Goal: Communication & Community: Answer question/provide support

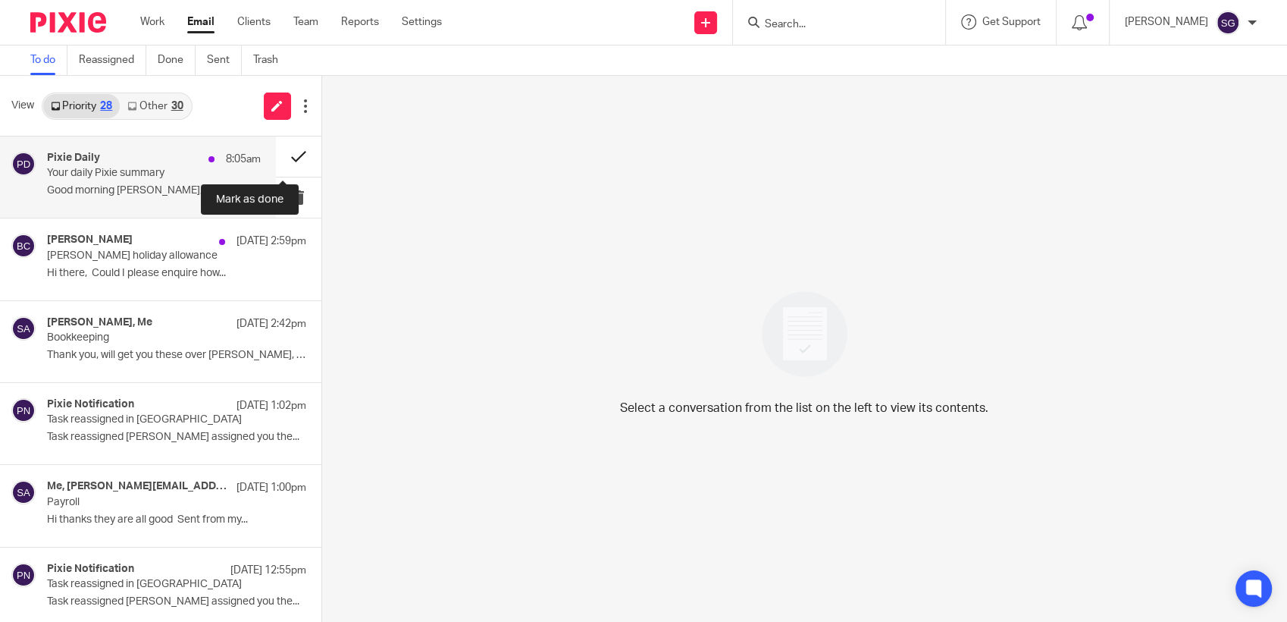
click at [292, 155] on button at bounding box center [298, 156] width 45 height 40
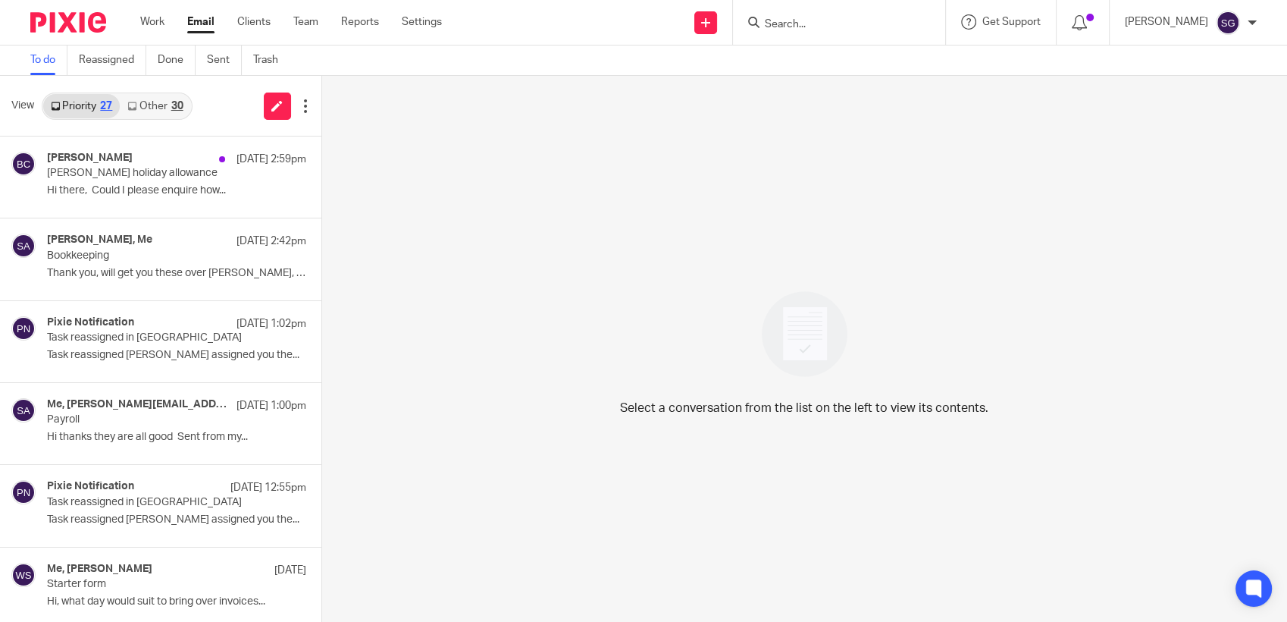
click at [554, 38] on div "Send new email Create task Add client Request signature Get Support Contact Sup…" at bounding box center [876, 22] width 822 height 45
click at [167, 96] on link "Other 30" at bounding box center [155, 106] width 70 height 24
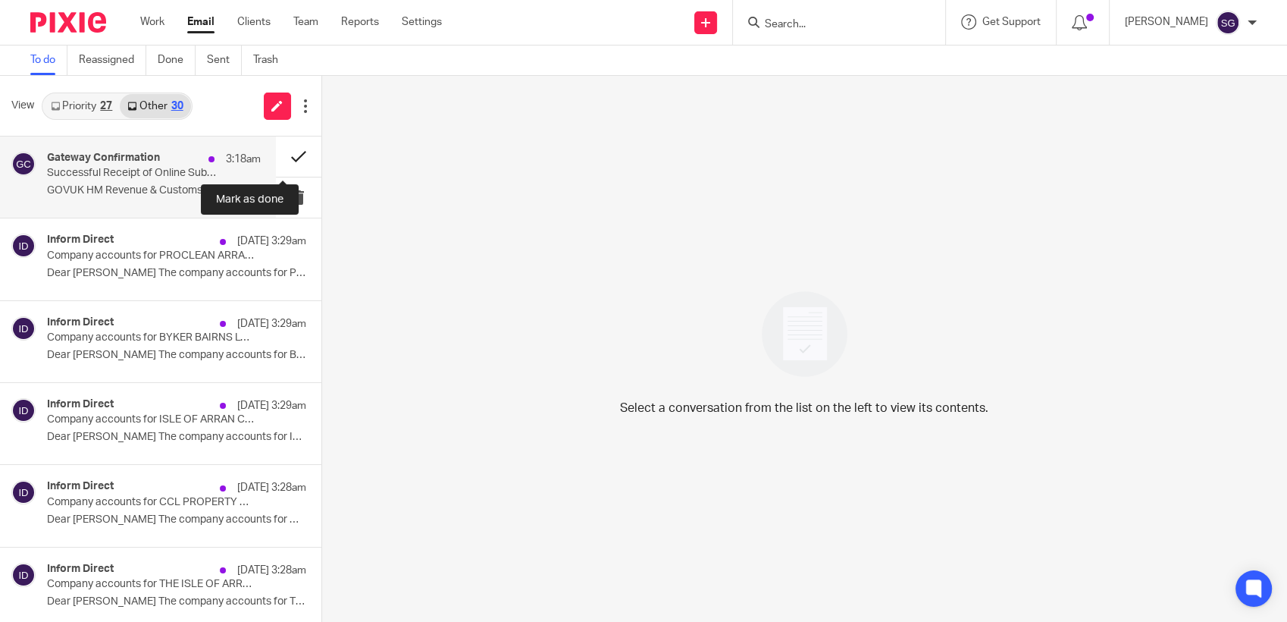
click at [282, 151] on button at bounding box center [298, 156] width 45 height 40
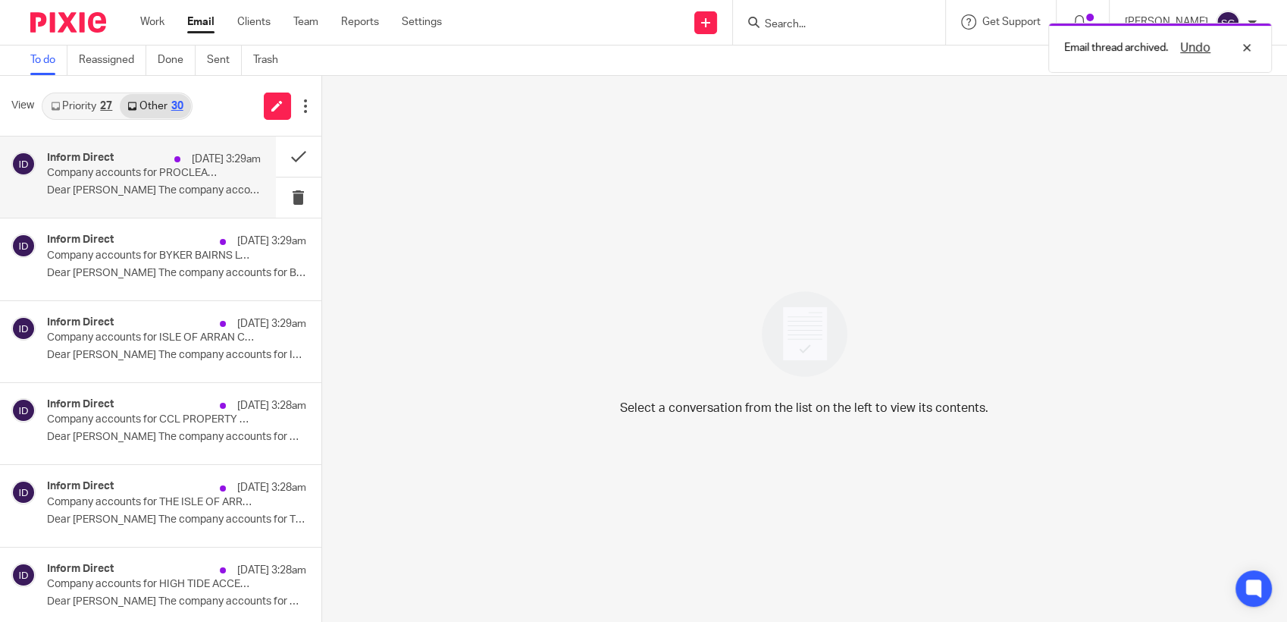
click at [214, 157] on p "14 Sep 3:29am" at bounding box center [226, 159] width 69 height 15
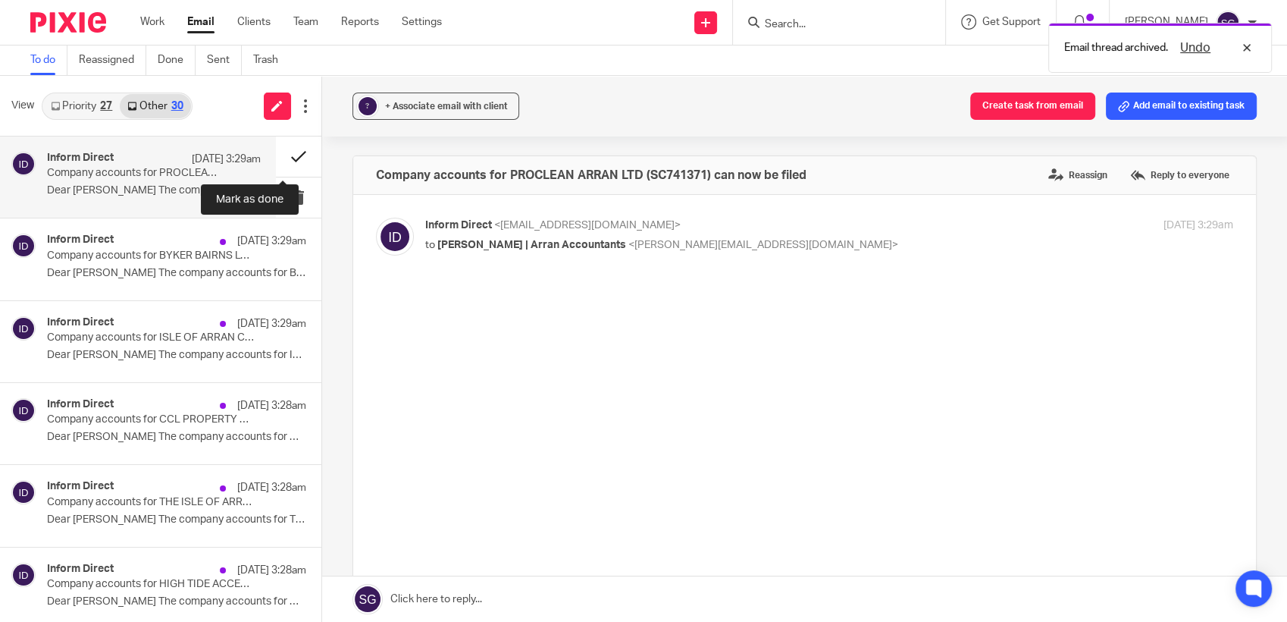
click at [293, 152] on button at bounding box center [298, 156] width 45 height 40
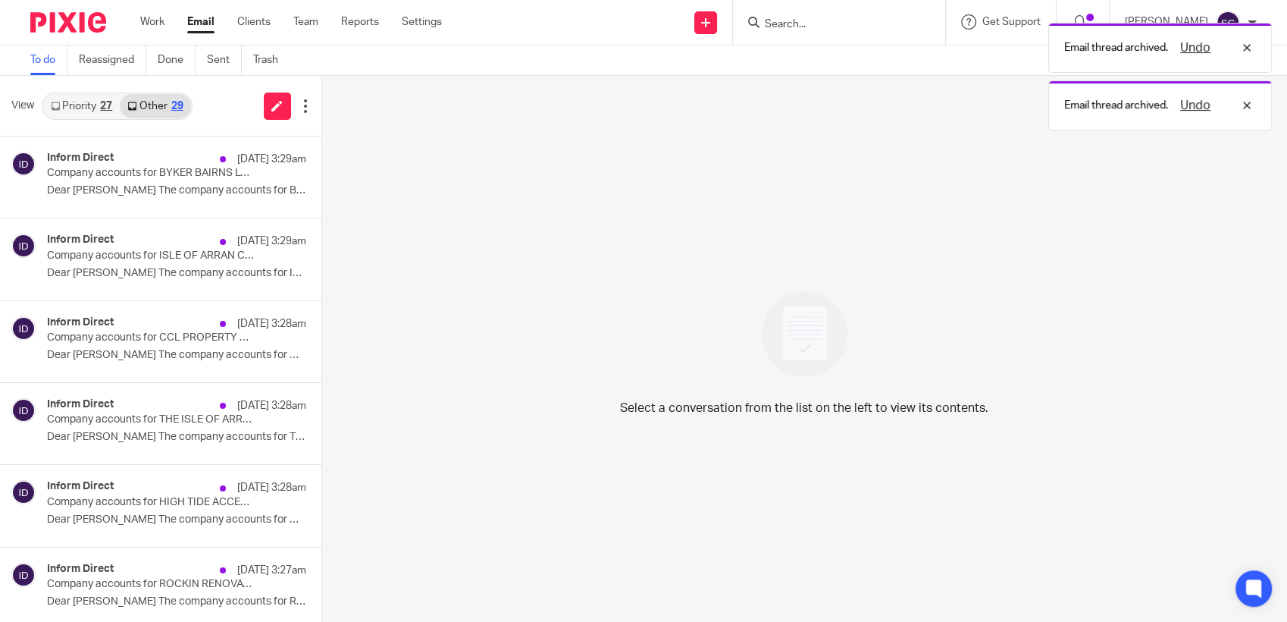
click at [133, 154] on div "Inform Direct 14 Sep 3:29am" at bounding box center [176, 159] width 259 height 15
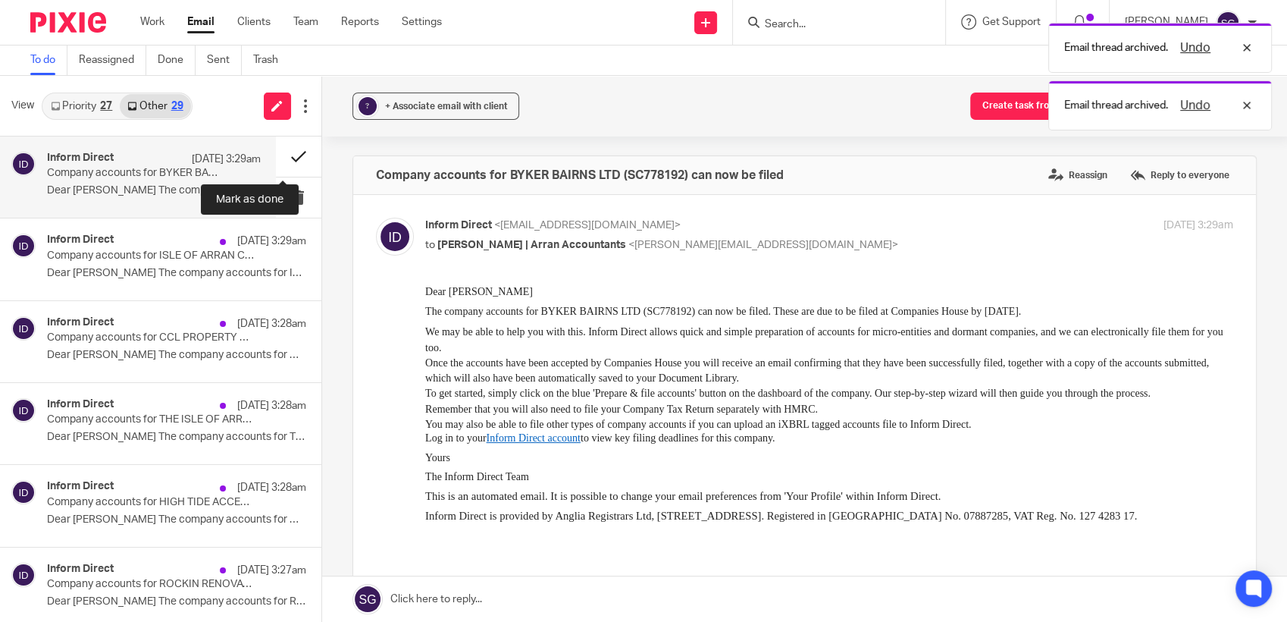
click at [286, 149] on button at bounding box center [298, 156] width 45 height 40
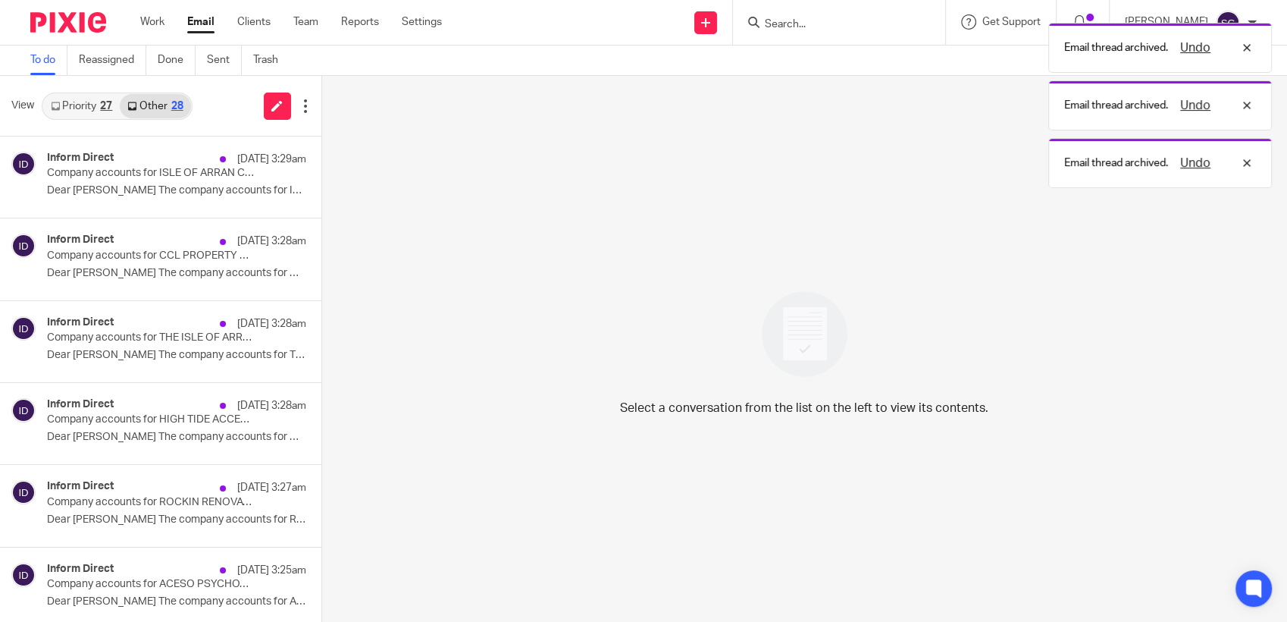
click at [237, 162] on p "14 Sep 3:29am" at bounding box center [271, 159] width 69 height 15
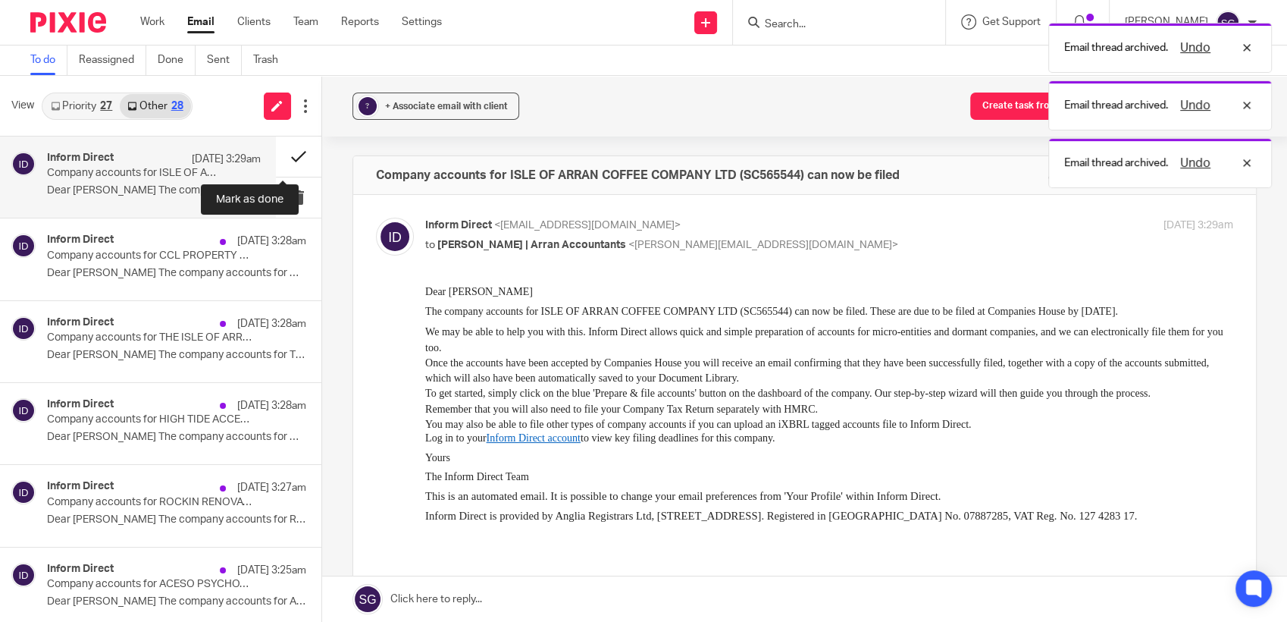
click at [279, 152] on button at bounding box center [298, 156] width 45 height 40
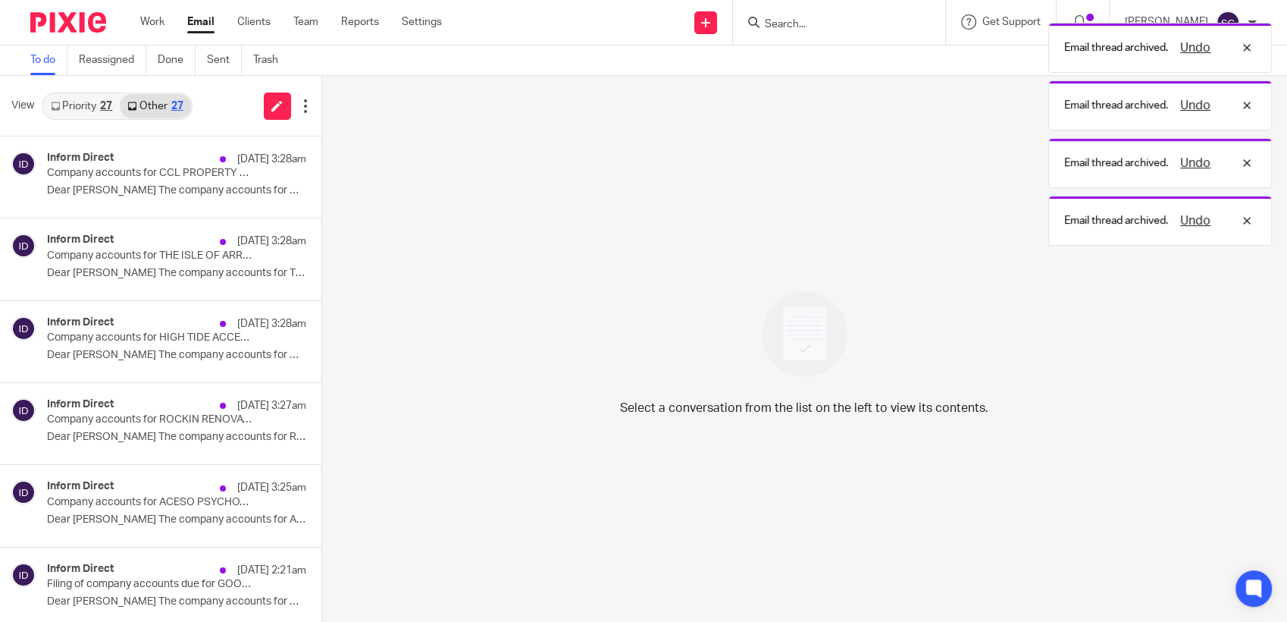
click at [187, 174] on p "Company accounts for CCL PROPERTY SERVICES LIMITED (SC661881) can now be filed" at bounding box center [150, 173] width 207 height 13
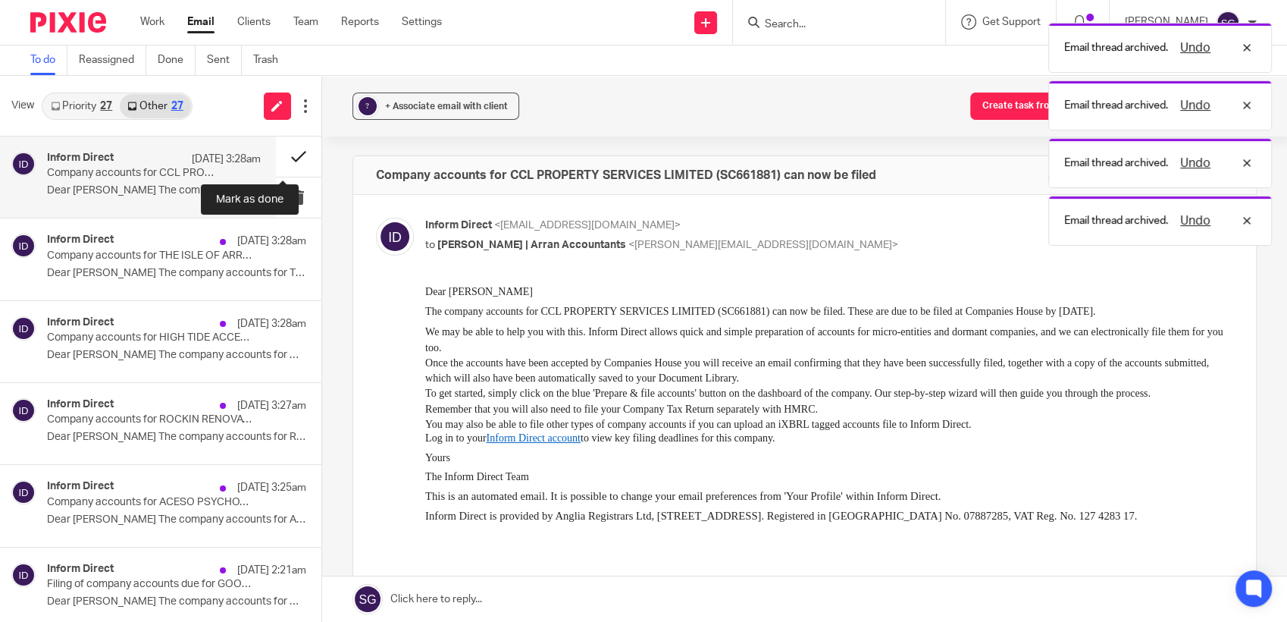
click at [284, 147] on button at bounding box center [298, 156] width 45 height 40
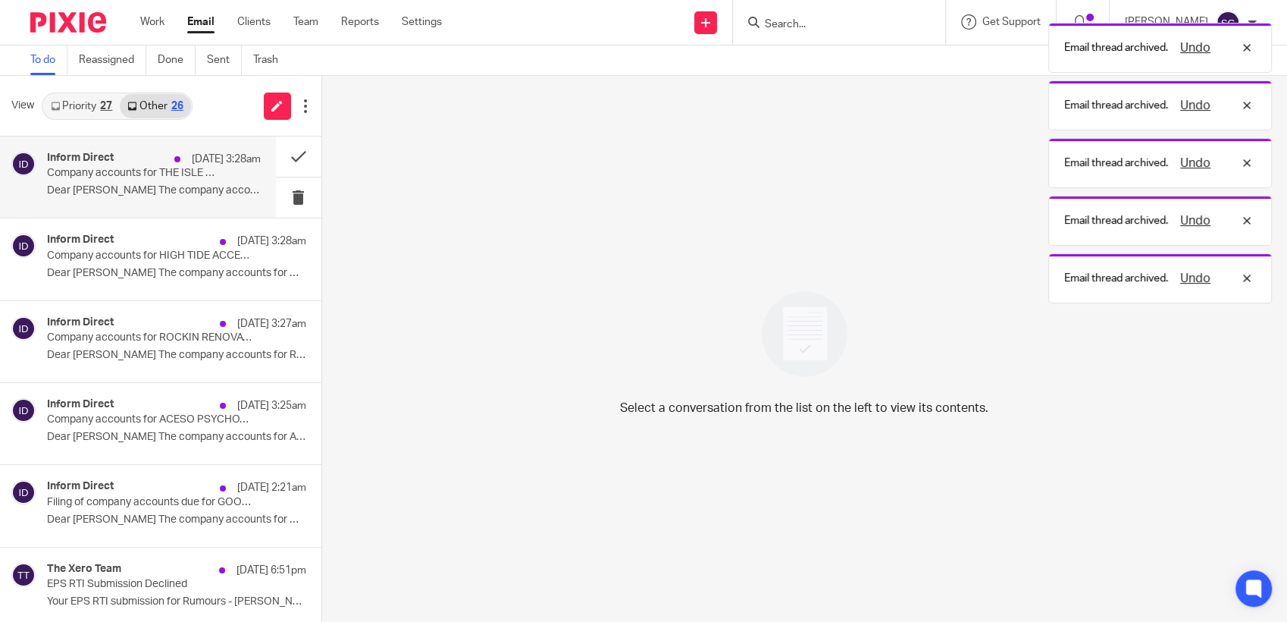
click at [208, 168] on div "Inform Direct 14 Sep 3:28am Company accounts for THE ISLE OF ARRAN CANDLE COMPA…" at bounding box center [154, 177] width 214 height 51
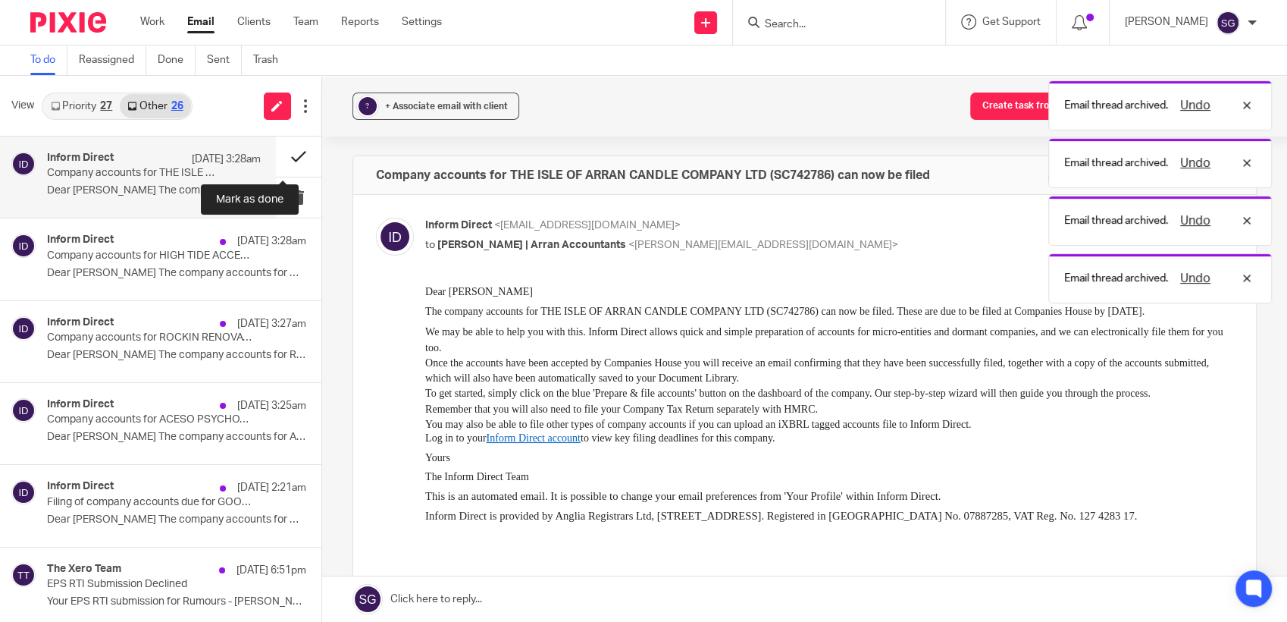
click at [286, 152] on button at bounding box center [298, 156] width 45 height 40
click at [321, 218] on button at bounding box center [327, 238] width 12 height 40
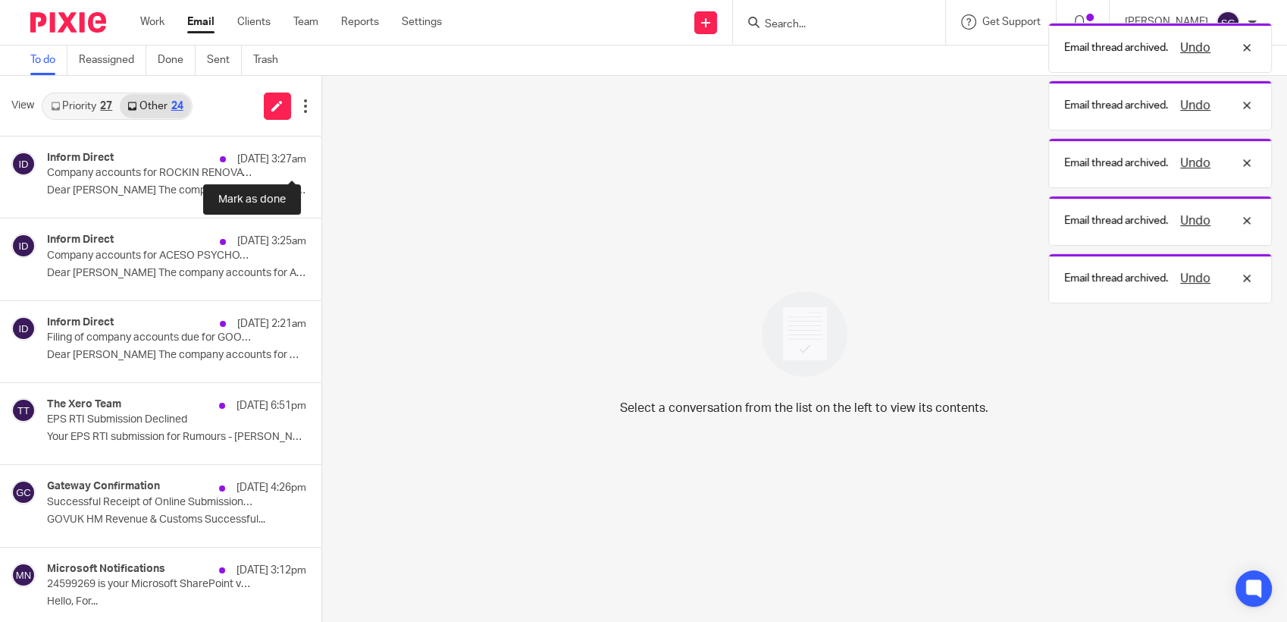
click at [321, 151] on button at bounding box center [327, 156] width 12 height 40
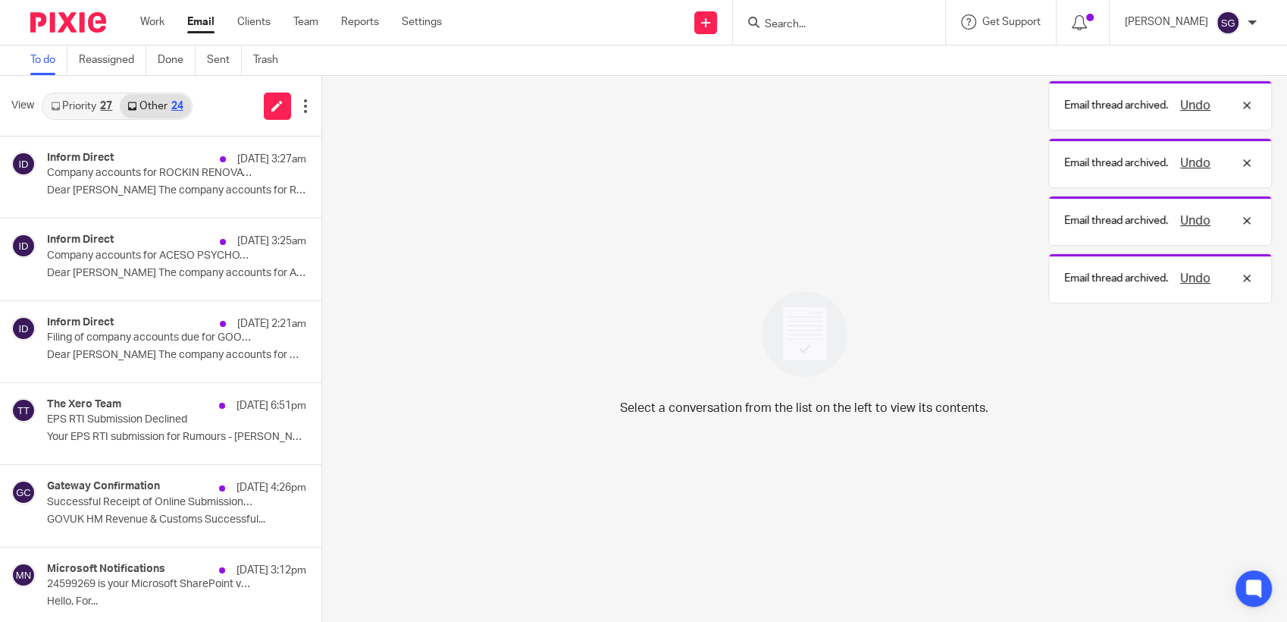
click at [321, 218] on button at bounding box center [327, 238] width 12 height 40
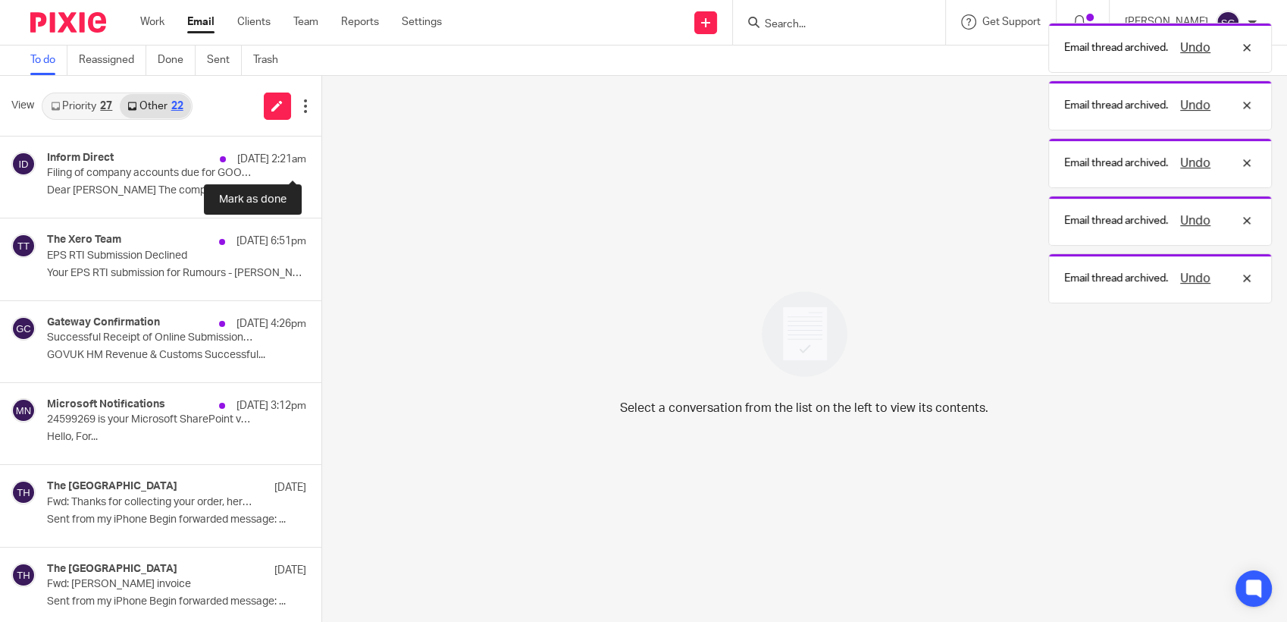
click at [321, 151] on button at bounding box center [327, 156] width 12 height 40
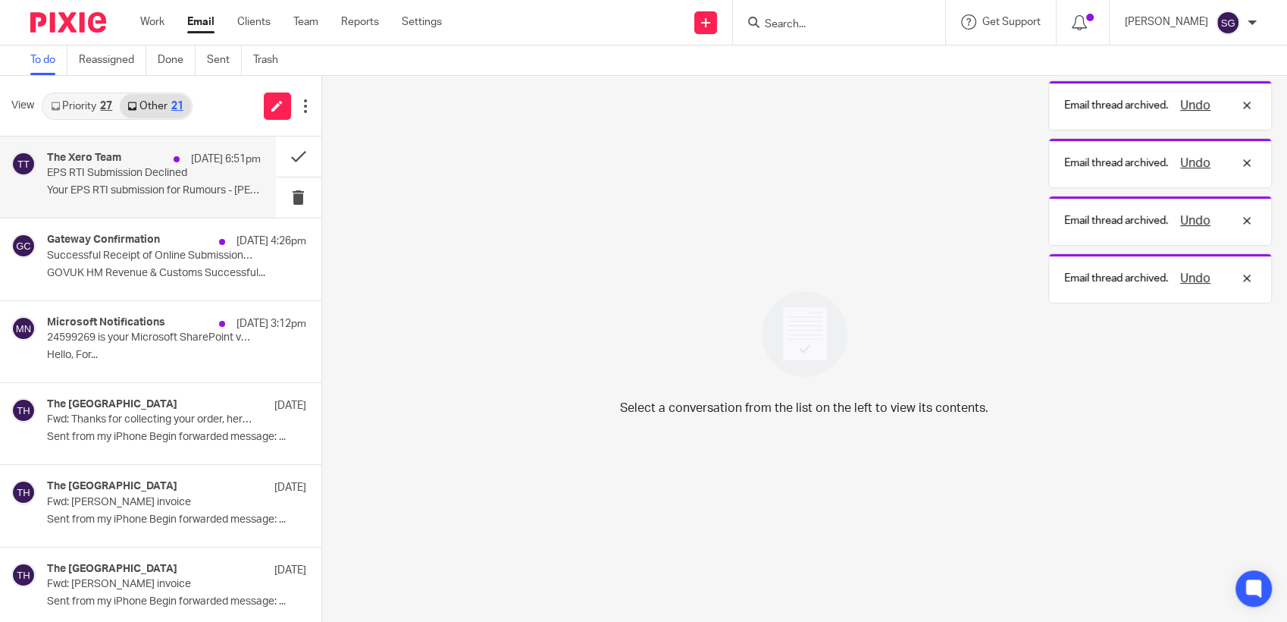
click at [136, 178] on p "EPS RTI Submission Declined" at bounding box center [132, 173] width 171 height 13
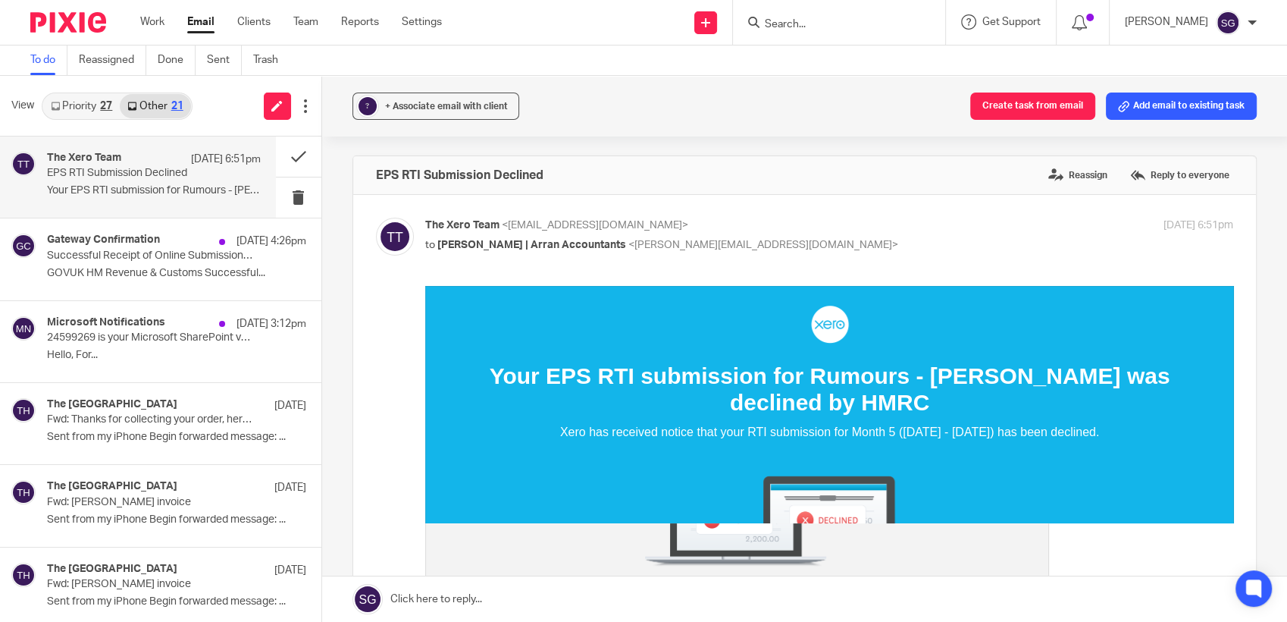
click at [776, 308] on link at bounding box center [828, 324] width 769 height 38
click at [146, 335] on p "24599269 is your Microsoft SharePoint verification code." at bounding box center [132, 337] width 171 height 13
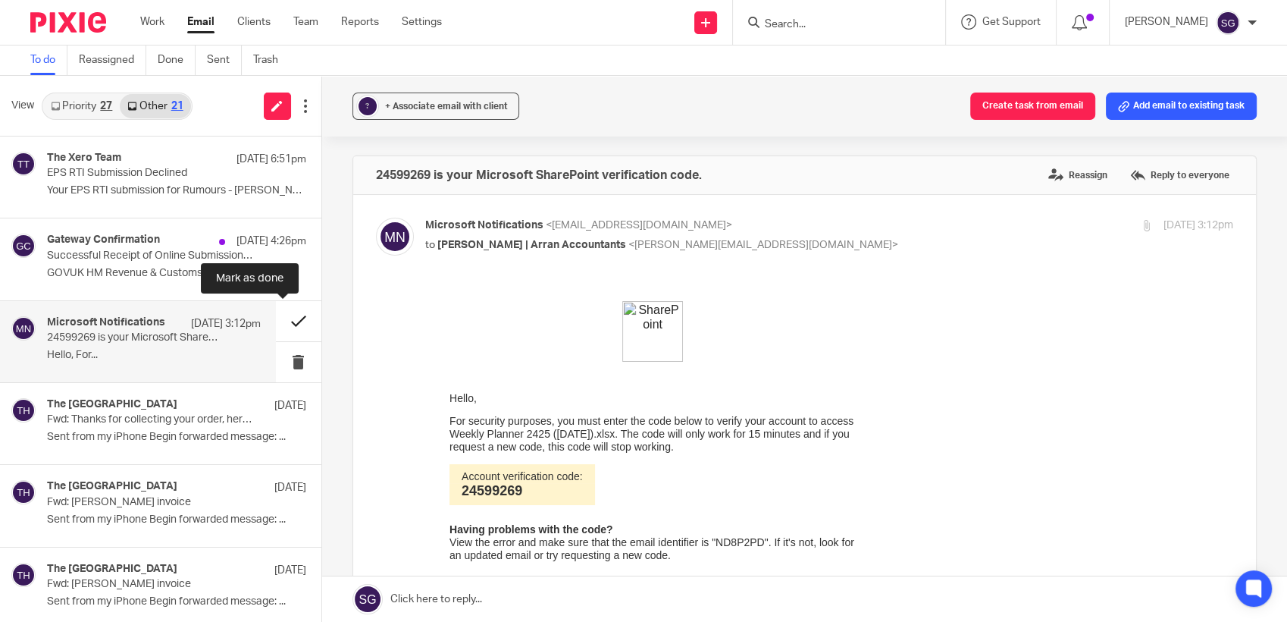
click at [276, 312] on button at bounding box center [298, 321] width 45 height 40
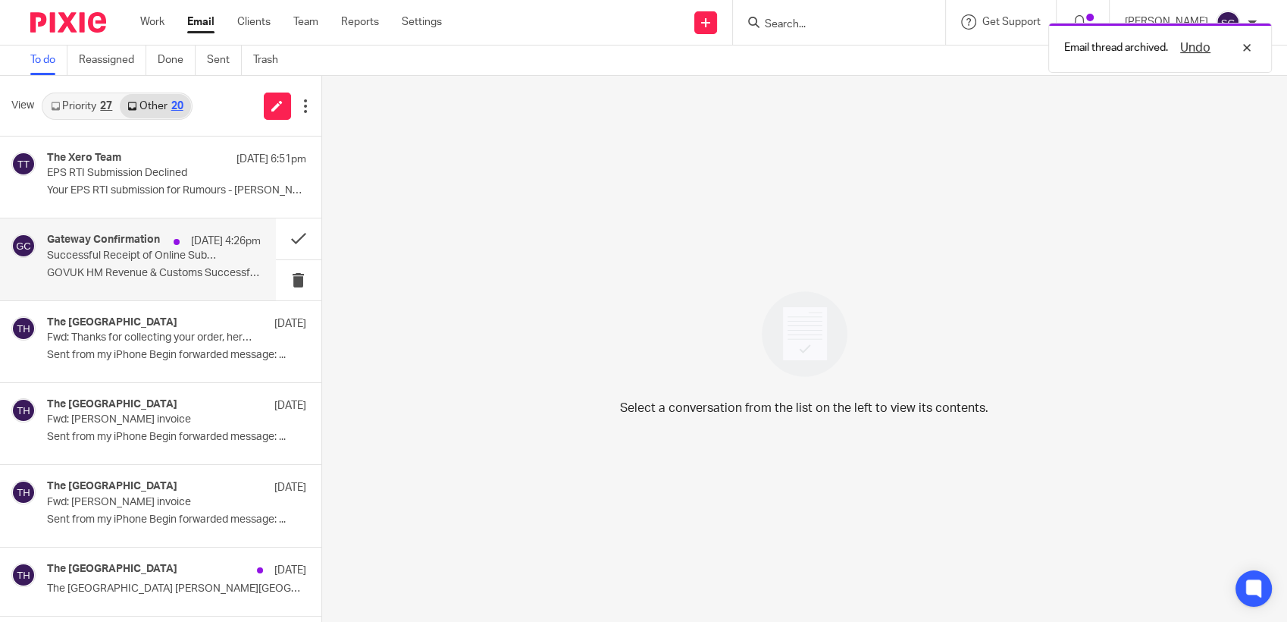
click at [122, 255] on p "Successful Receipt of Online Submission for Reference 120/FA61681" at bounding box center [132, 255] width 171 height 13
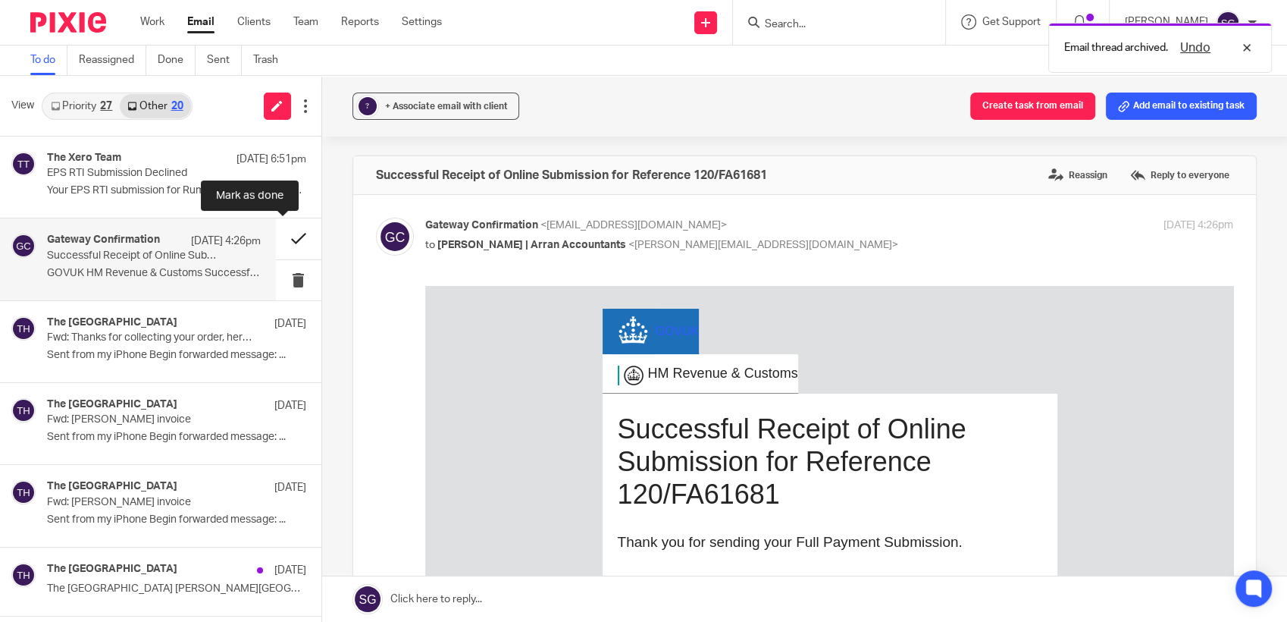
click at [276, 239] on button at bounding box center [298, 238] width 45 height 40
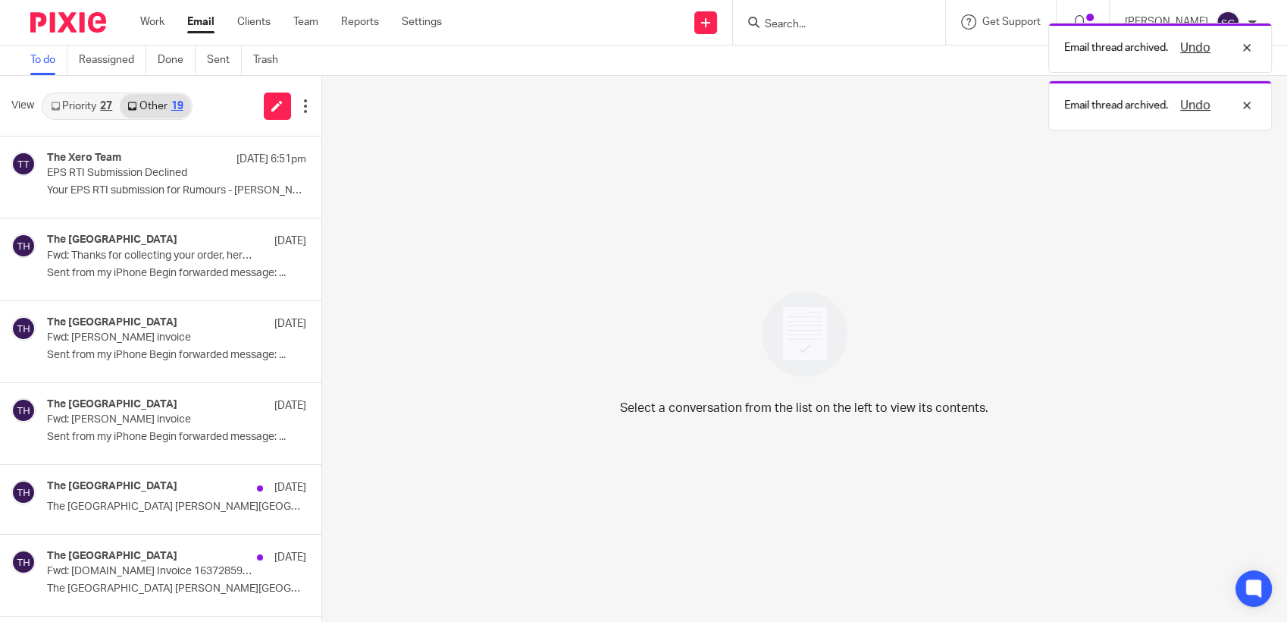
click at [83, 102] on link "Priority 27" at bounding box center [81, 106] width 77 height 24
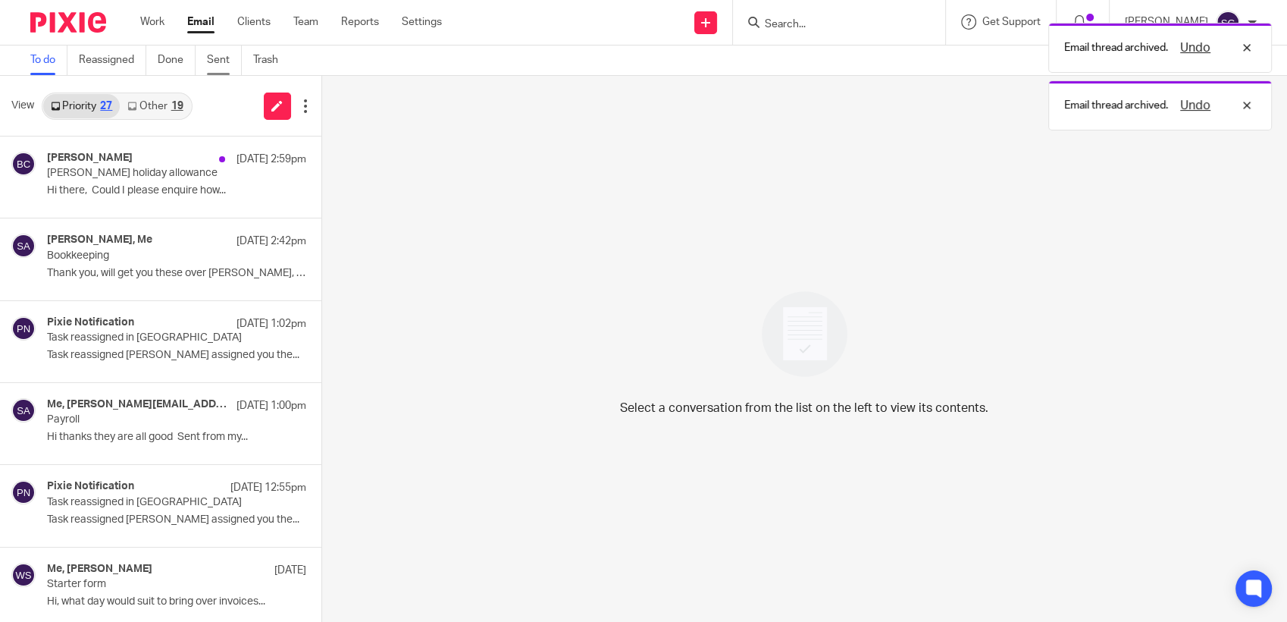
drag, startPoint x: 218, startPoint y: 99, endPoint x: 212, endPoint y: 74, distance: 26.5
click at [220, 94] on div "View Priority 27 Other 19" at bounding box center [160, 106] width 321 height 61
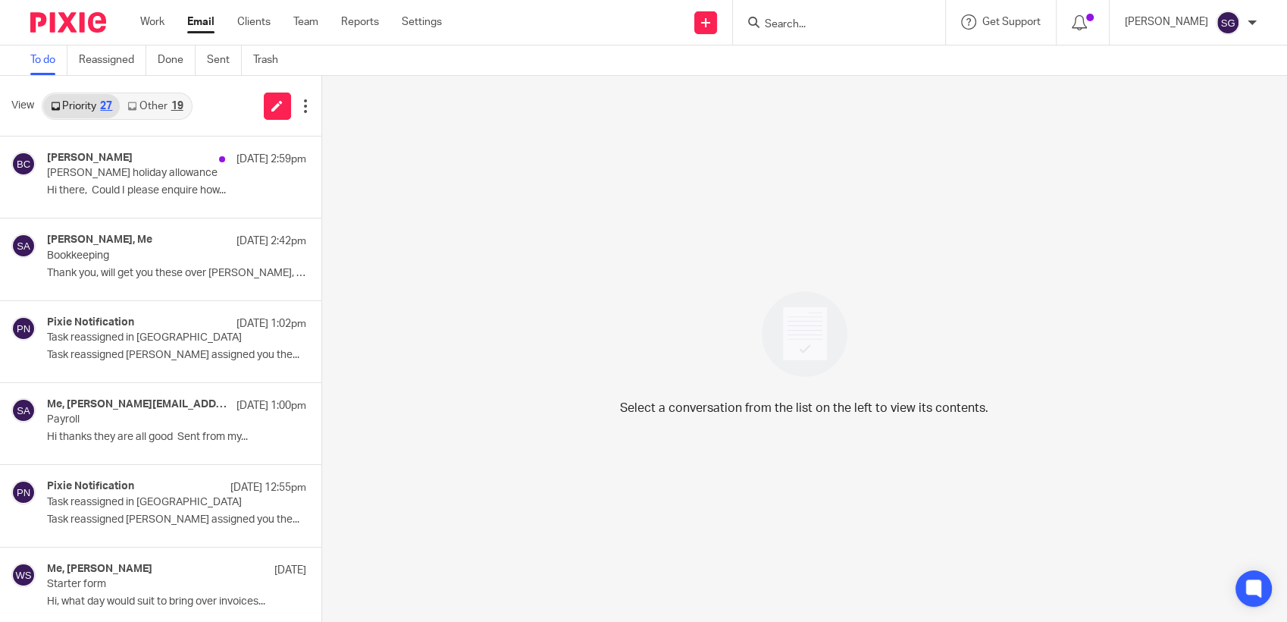
drag, startPoint x: 202, startPoint y: 24, endPoint x: 288, endPoint y: 25, distance: 85.6
click at [202, 25] on link "Email" at bounding box center [200, 21] width 27 height 15
drag, startPoint x: 152, startPoint y: 96, endPoint x: 94, endPoint y: 100, distance: 58.5
click at [152, 97] on link "Other 18" at bounding box center [155, 106] width 70 height 24
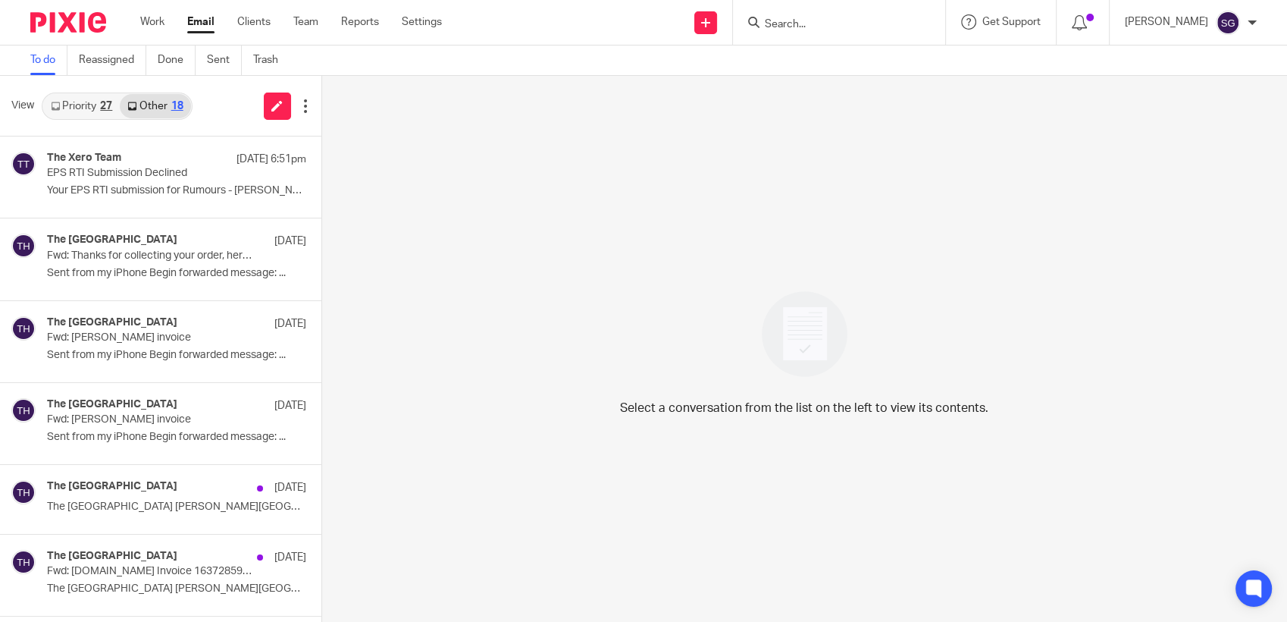
click at [86, 104] on link "Priority 27" at bounding box center [81, 106] width 77 height 24
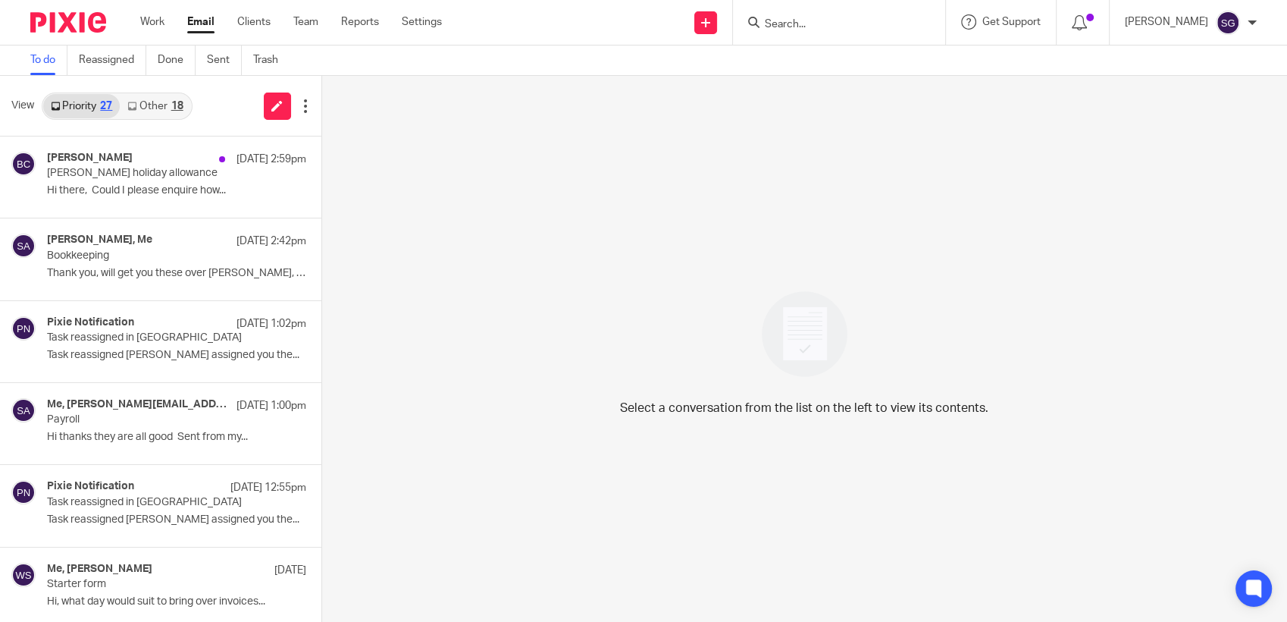
click at [509, 11] on div "Send new email Create task Add client Request signature Get Support Contact Sup…" at bounding box center [876, 22] width 822 height 45
drag, startPoint x: 203, startPoint y: 20, endPoint x: 364, endPoint y: 29, distance: 160.9
click at [205, 21] on link "Email" at bounding box center [200, 21] width 27 height 15
click at [568, 32] on div "Send new email Create task Add client Request signature Get Support Contact Sup…" at bounding box center [876, 22] width 822 height 45
click at [192, 14] on div "Work Email Clients Team Reports Settings Work Email Clients Team Reports Settin…" at bounding box center [295, 22] width 340 height 45
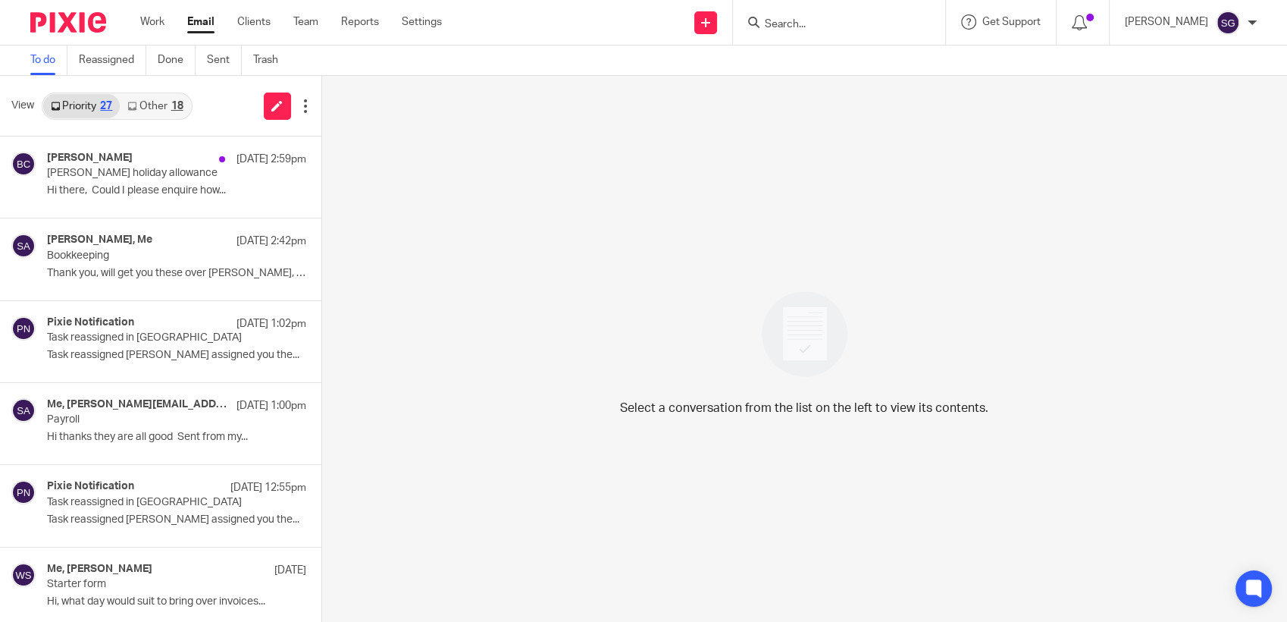
click at [196, 21] on link "Email" at bounding box center [200, 21] width 27 height 15
click at [849, 24] on input "Search" at bounding box center [831, 25] width 136 height 14
drag, startPoint x: 561, startPoint y: 38, endPoint x: 258, endPoint y: 22, distance: 303.6
click at [544, 38] on div "Send new email Create task Add client Request signature Get Support Contact Sup…" at bounding box center [876, 22] width 822 height 45
click at [193, 27] on link "Email" at bounding box center [200, 21] width 27 height 15
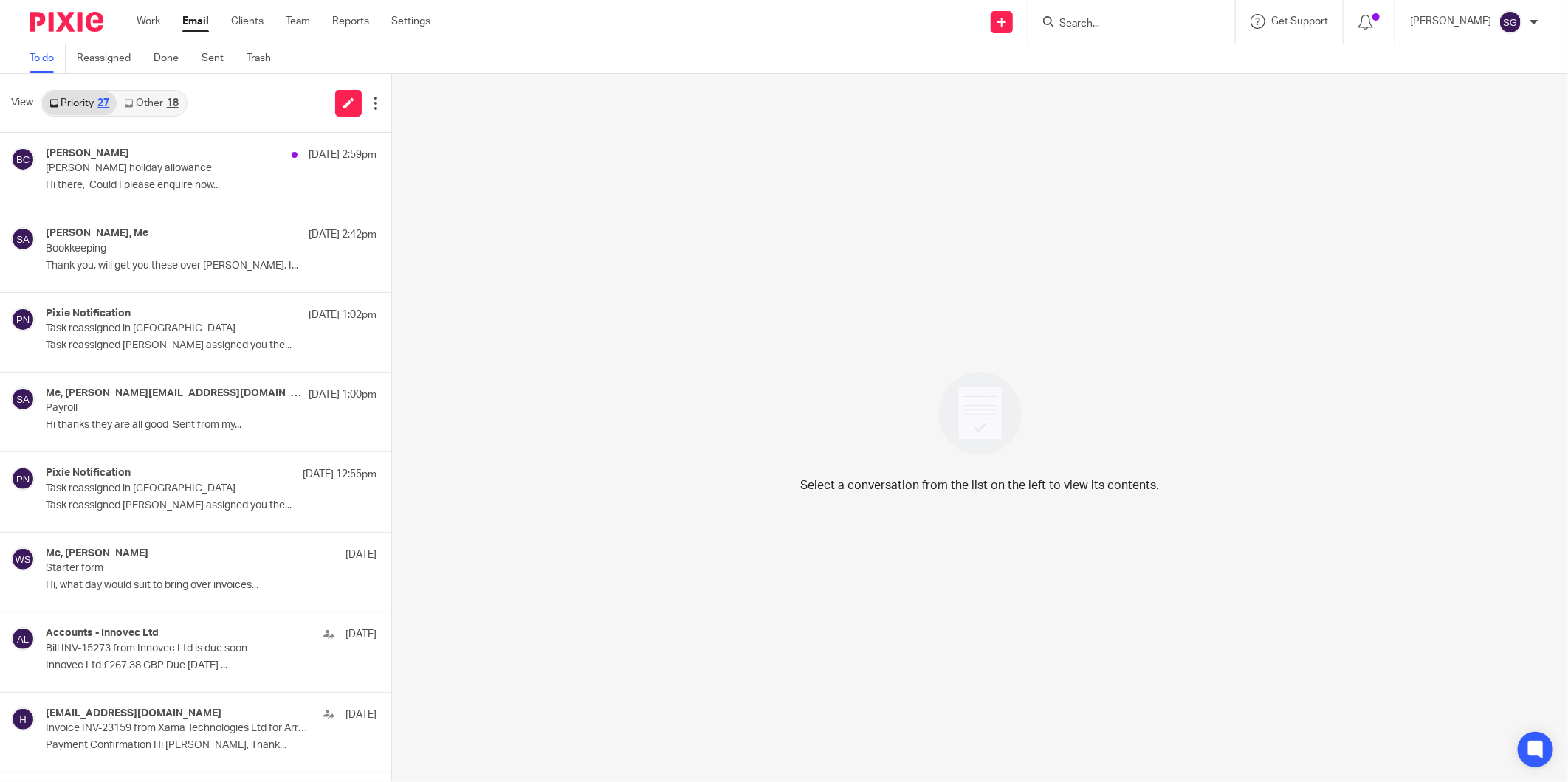
click at [1112, 25] on input "Search" at bounding box center [1124, 24] width 132 height 14
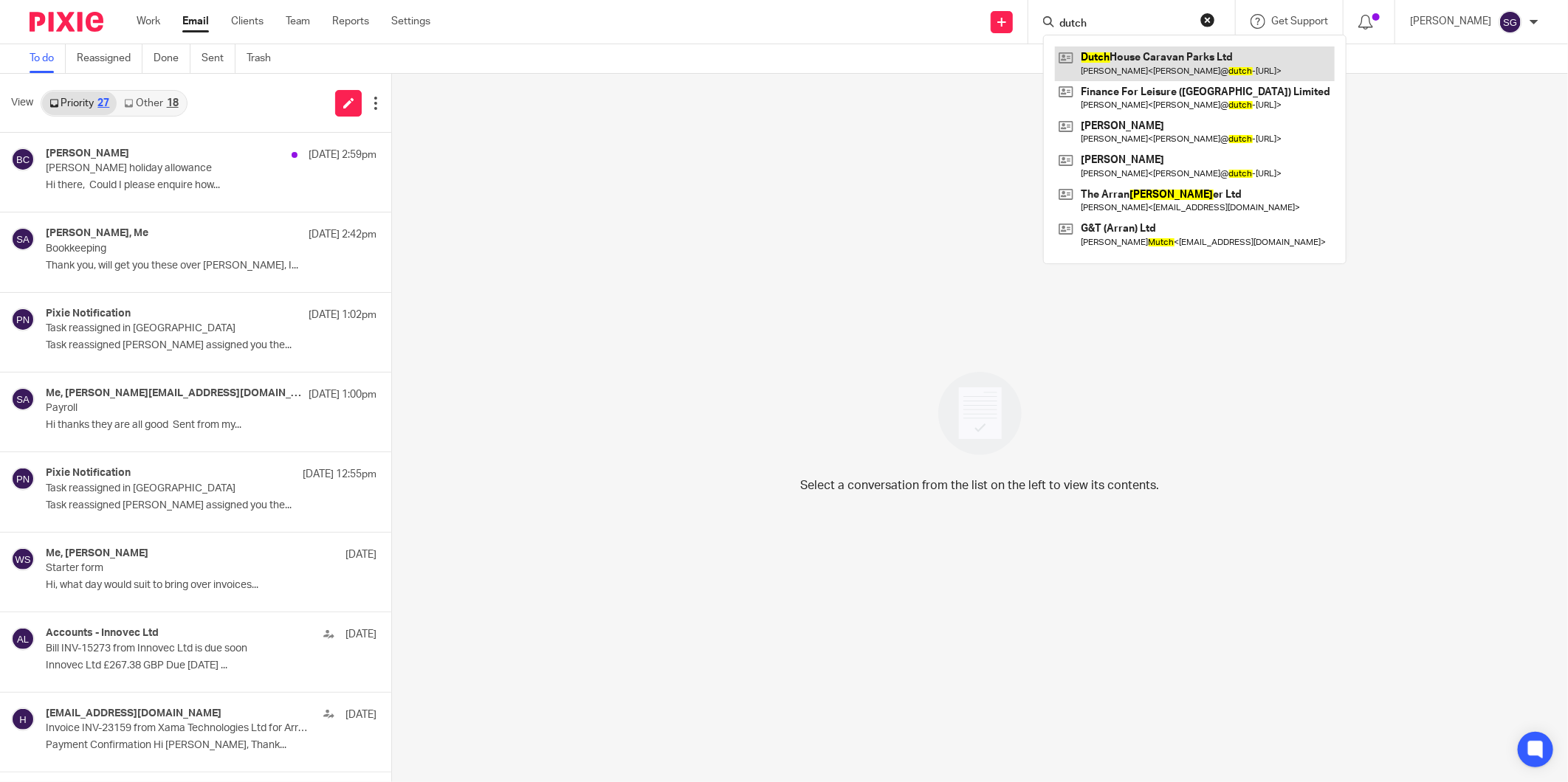
type input "dutch"
click at [1157, 56] on link at bounding box center [1194, 63] width 280 height 34
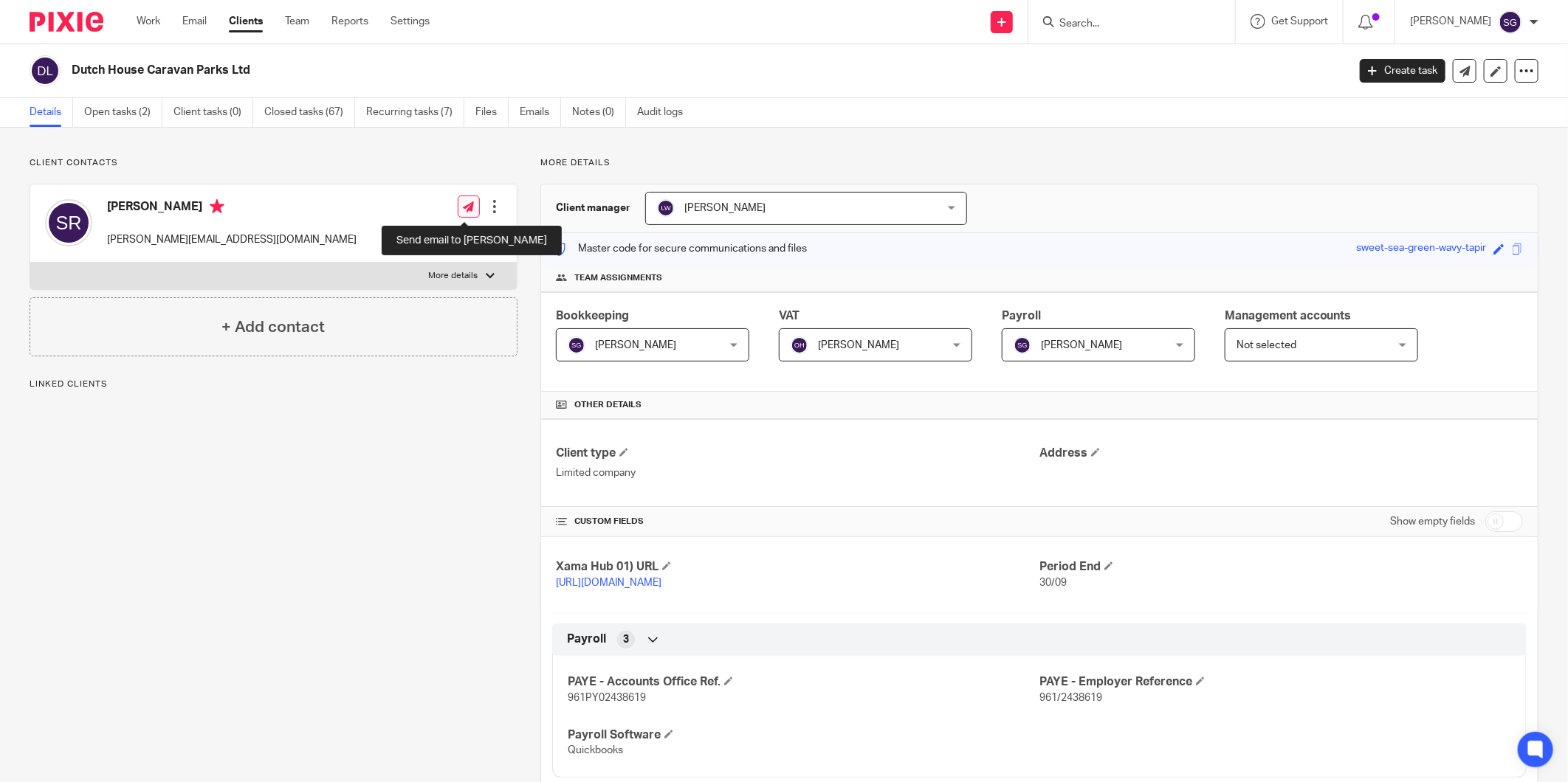
click at [468, 205] on icon at bounding box center [467, 206] width 11 height 11
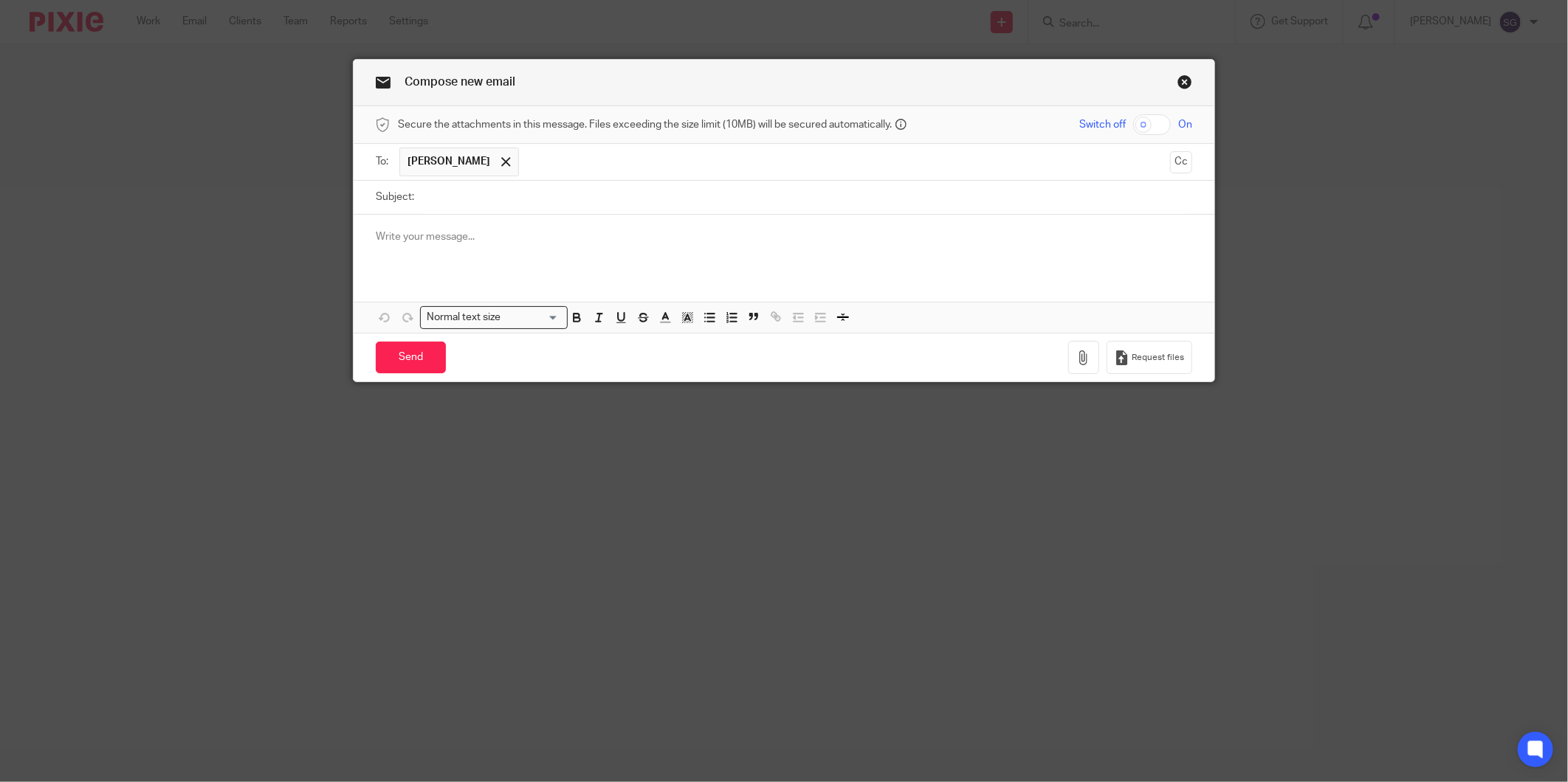
click at [440, 202] on input "Subject:" at bounding box center [806, 198] width 770 height 33
type input "Draft Payroll"
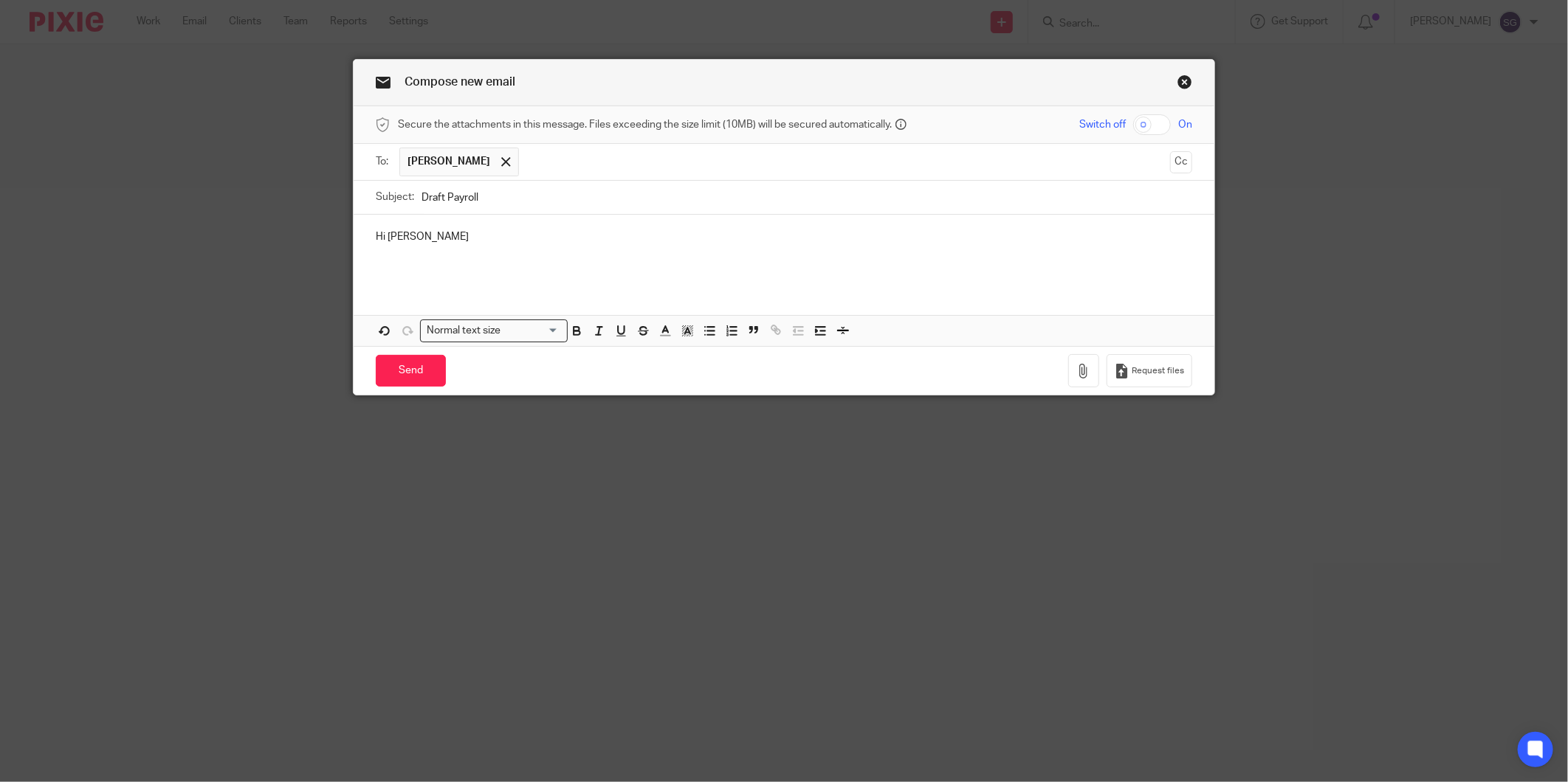
click at [443, 194] on input "Draft Payroll" at bounding box center [806, 198] width 770 height 33
type input "Payroll"
click at [456, 246] on p at bounding box center [784, 251] width 816 height 15
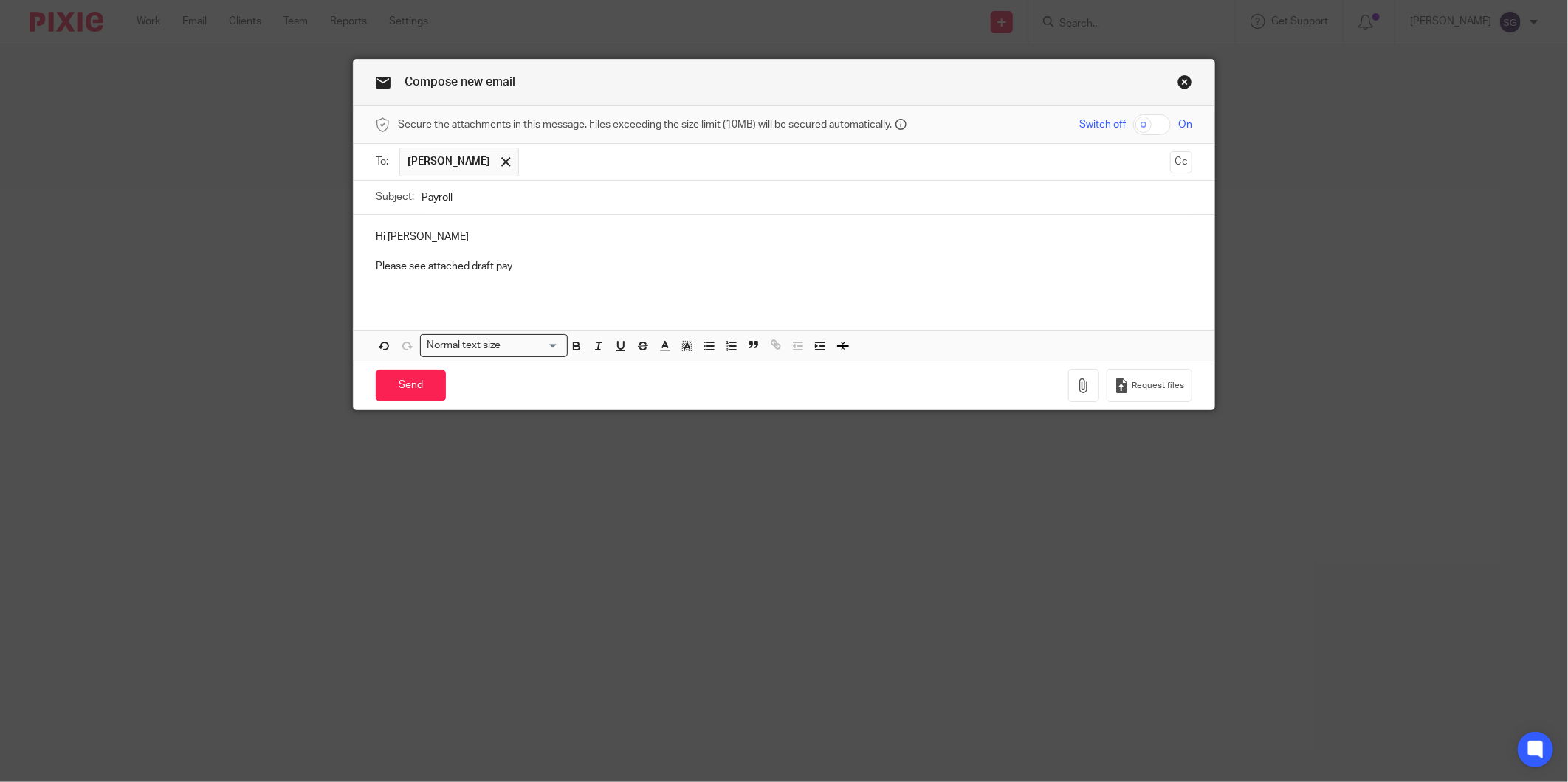
click at [549, 271] on p "Please see attached draft pay" at bounding box center [784, 266] width 816 height 15
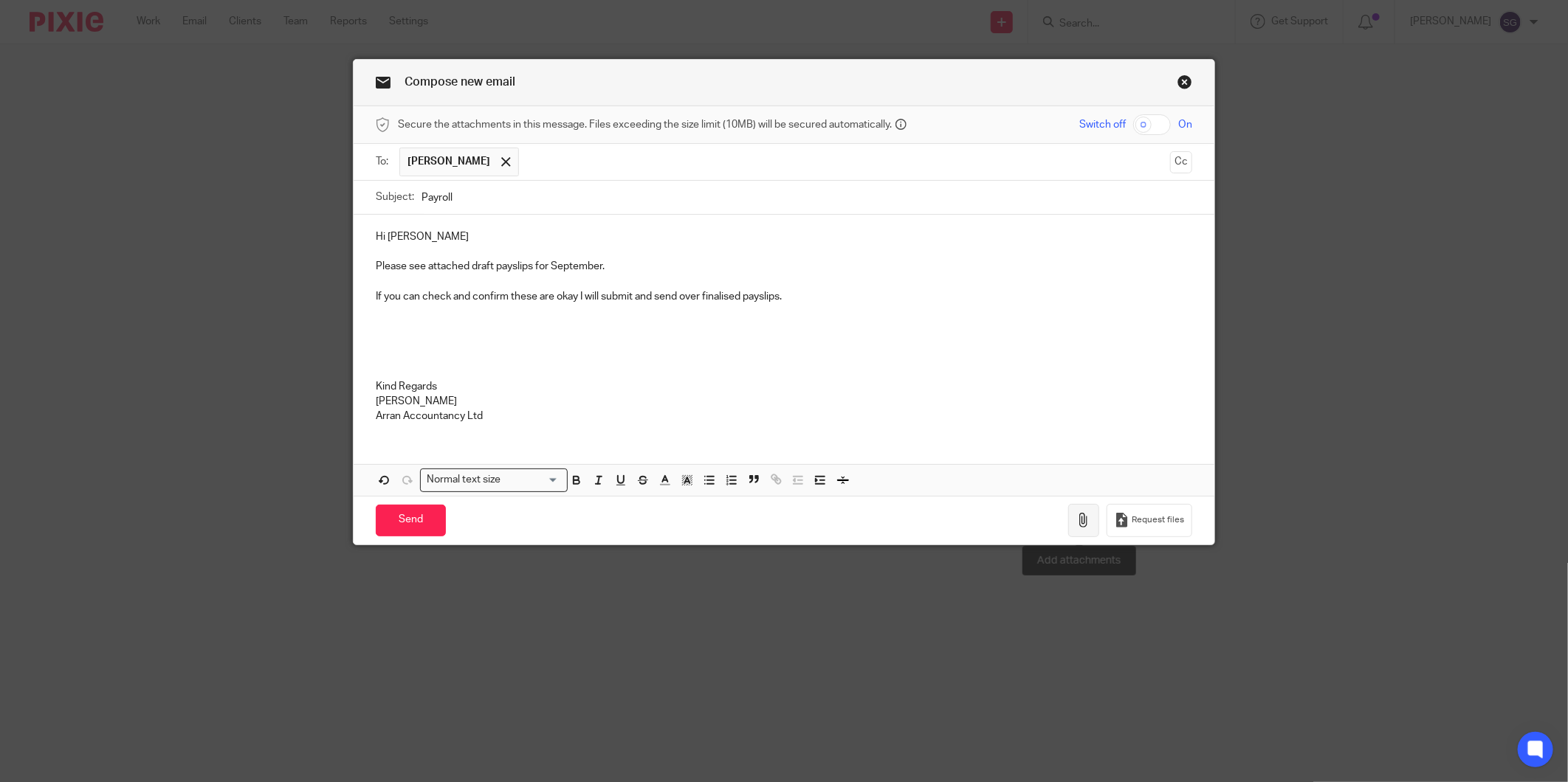
click at [1076, 515] on icon "button" at bounding box center [1083, 520] width 15 height 15
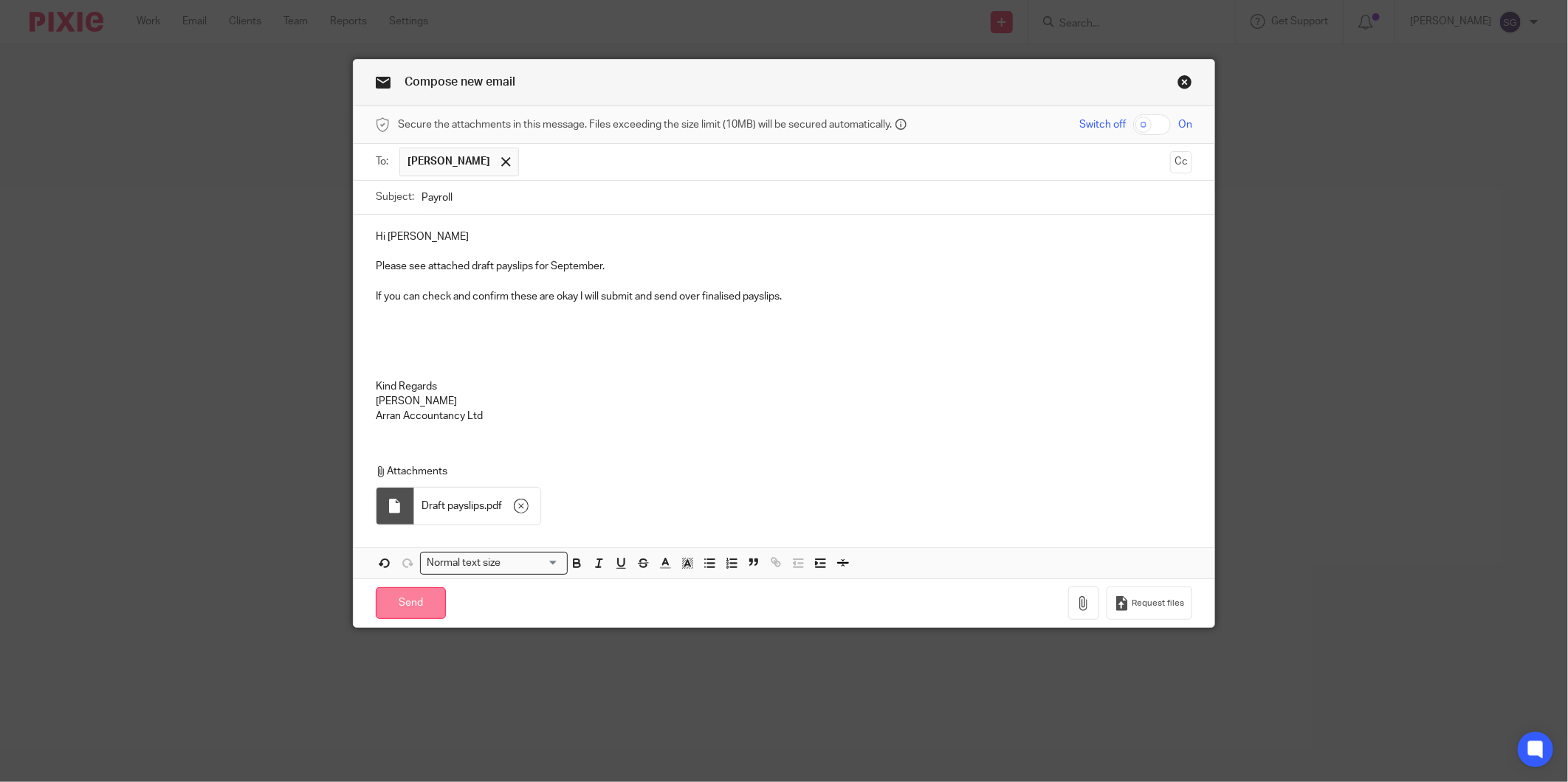
click at [417, 614] on input "Send" at bounding box center [411, 603] width 70 height 32
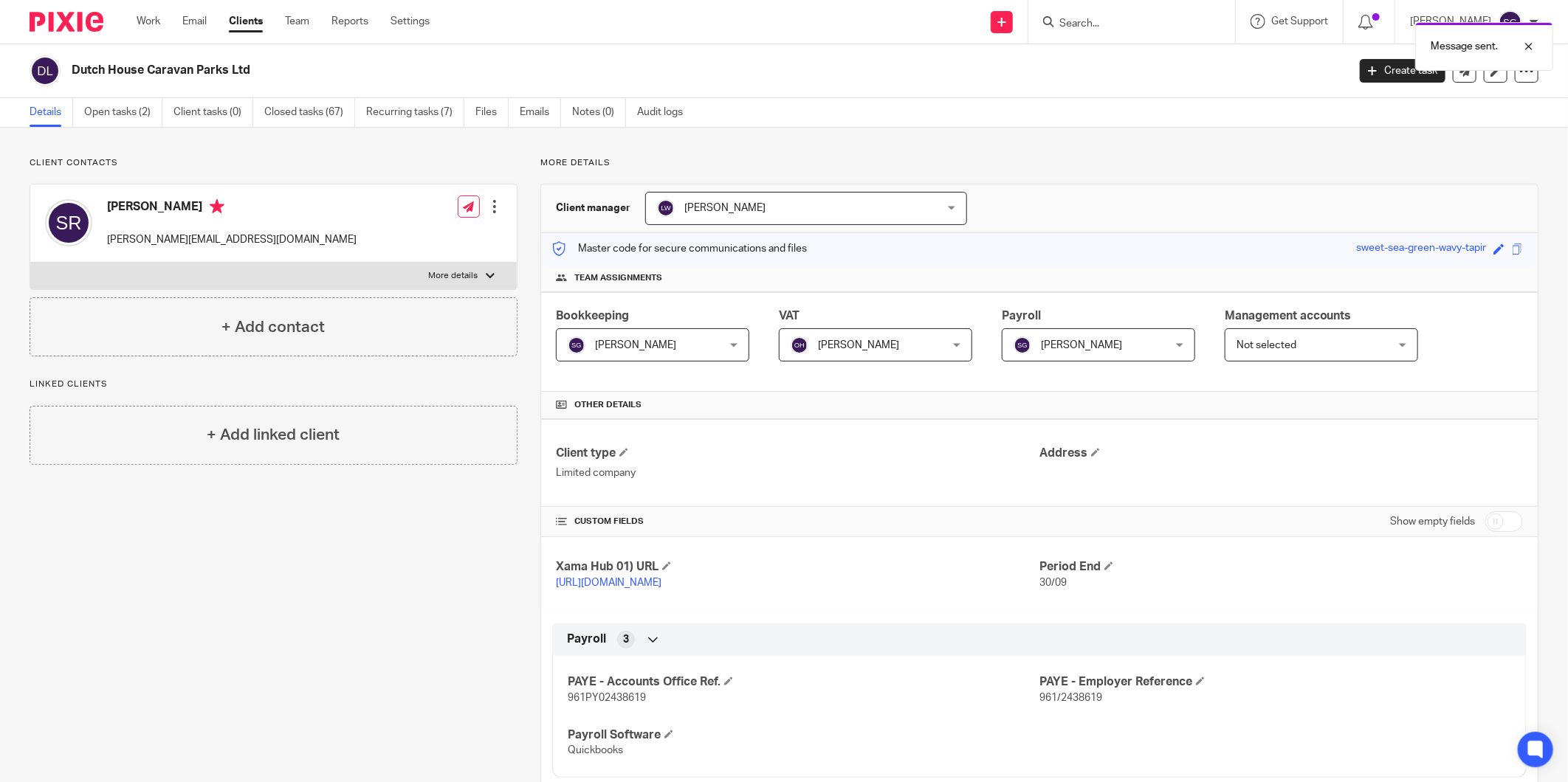
click at [953, 337] on div "[PERSON_NAME] [PERSON_NAME]" at bounding box center [876, 345] width 194 height 33
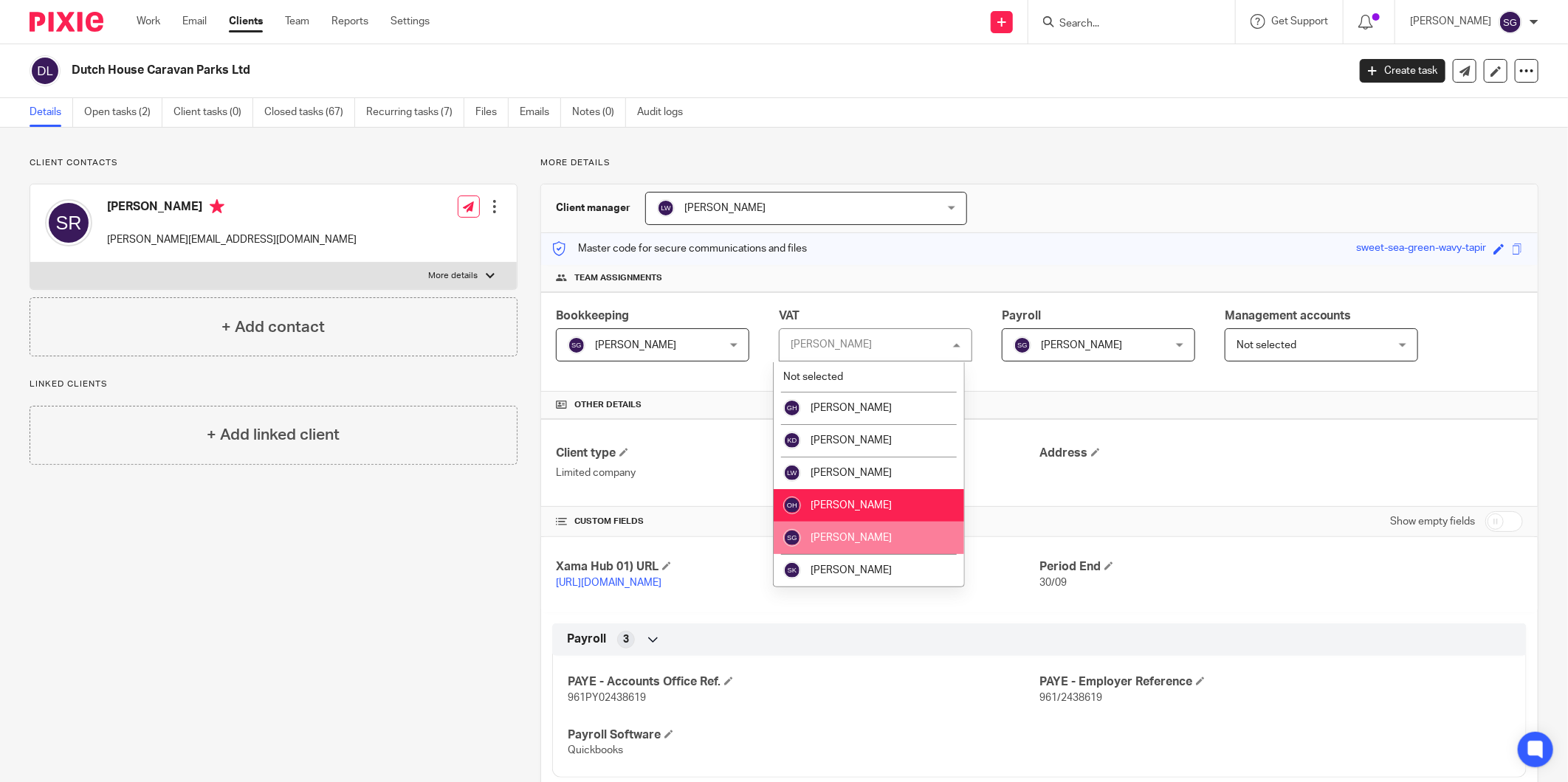
click at [913, 541] on li "[PERSON_NAME]" at bounding box center [869, 538] width 191 height 32
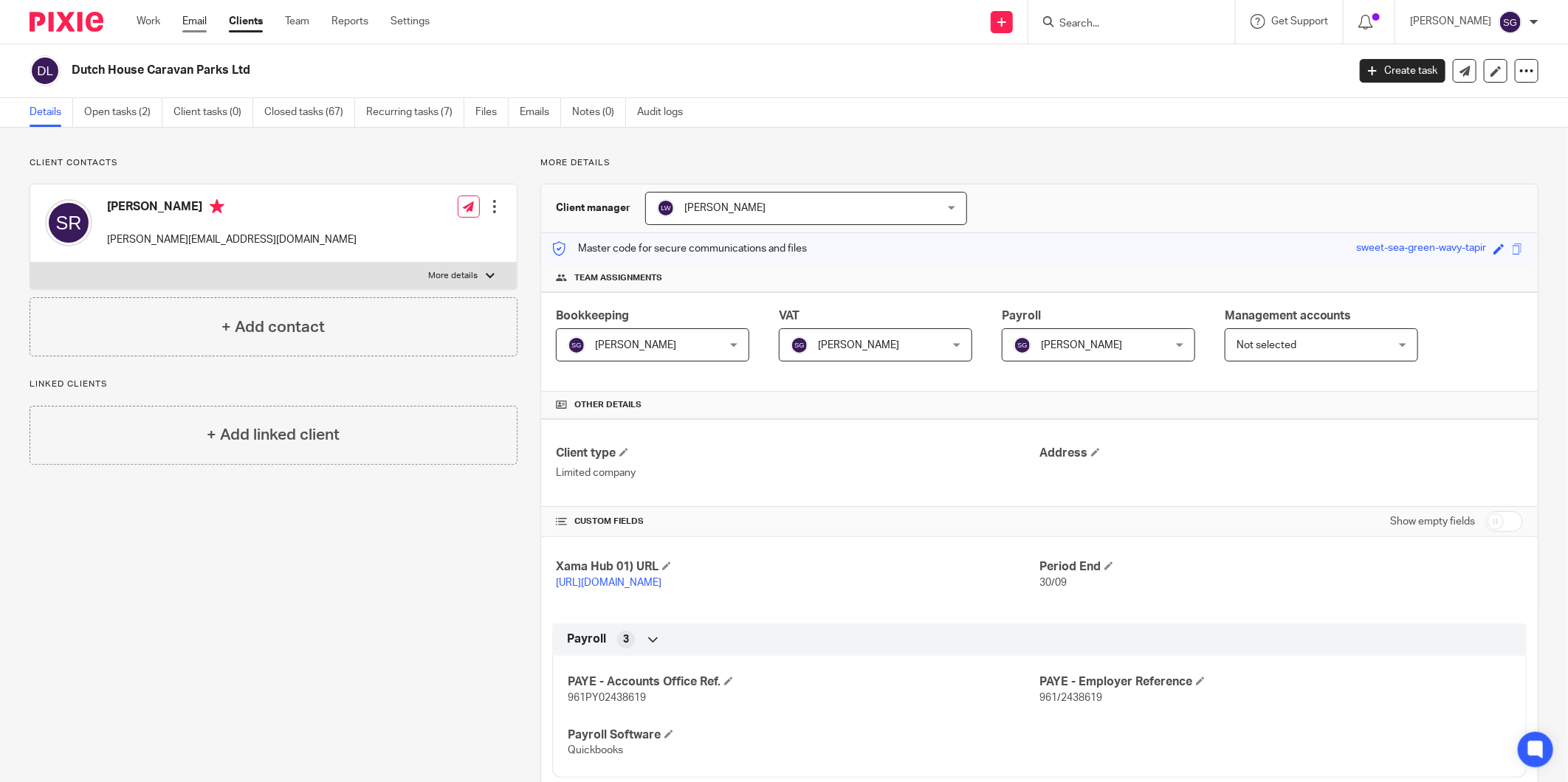
click at [200, 16] on link "Email" at bounding box center [194, 20] width 24 height 15
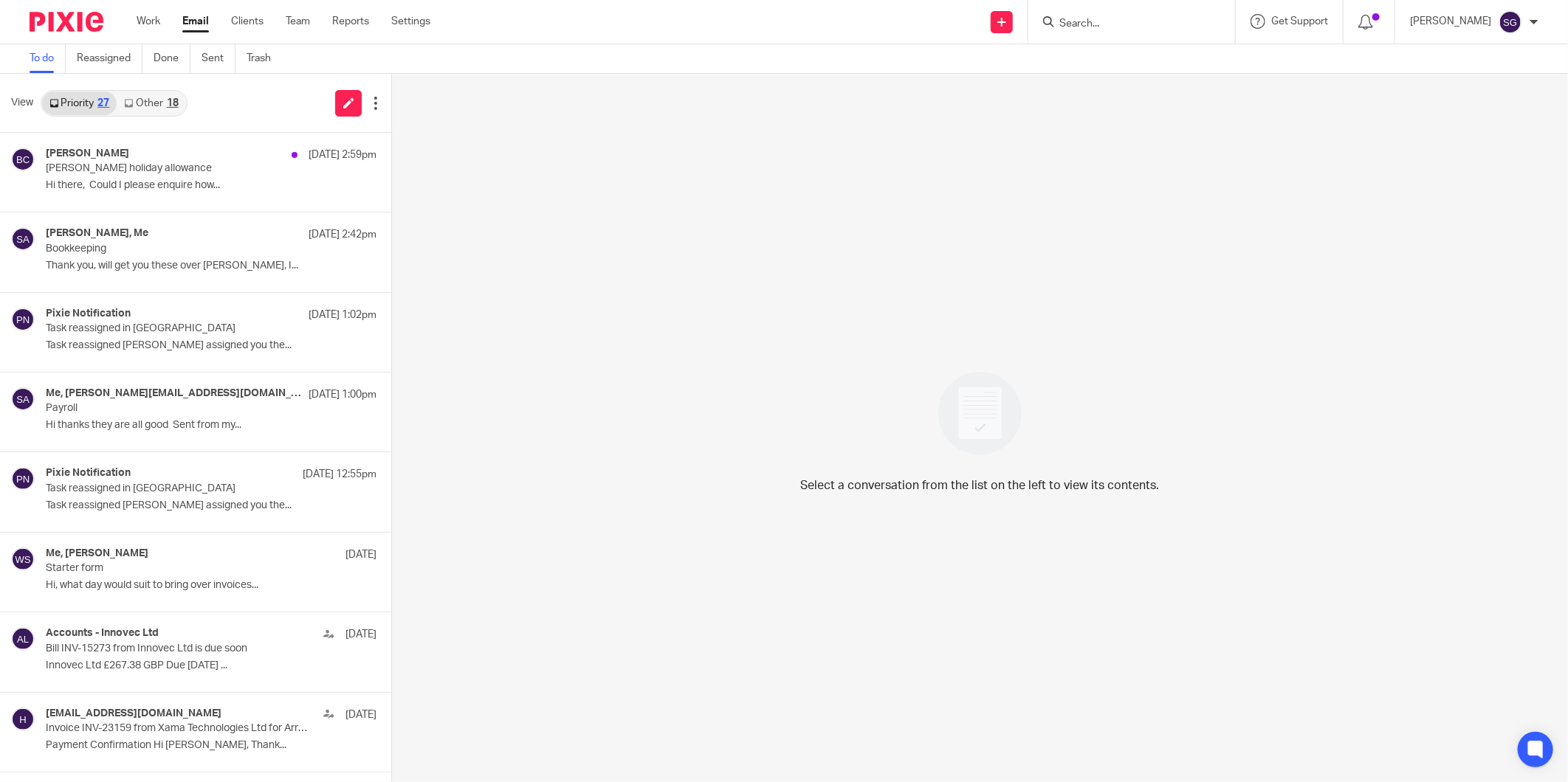
drag, startPoint x: 603, startPoint y: 52, endPoint x: 331, endPoint y: 26, distance: 273.2
click at [600, 55] on div "To do Reassigned Done Sent Trash" at bounding box center [784, 58] width 1568 height 29
drag, startPoint x: 197, startPoint y: 19, endPoint x: 251, endPoint y: 0, distance: 57.2
click at [197, 19] on link "Email" at bounding box center [195, 20] width 26 height 15
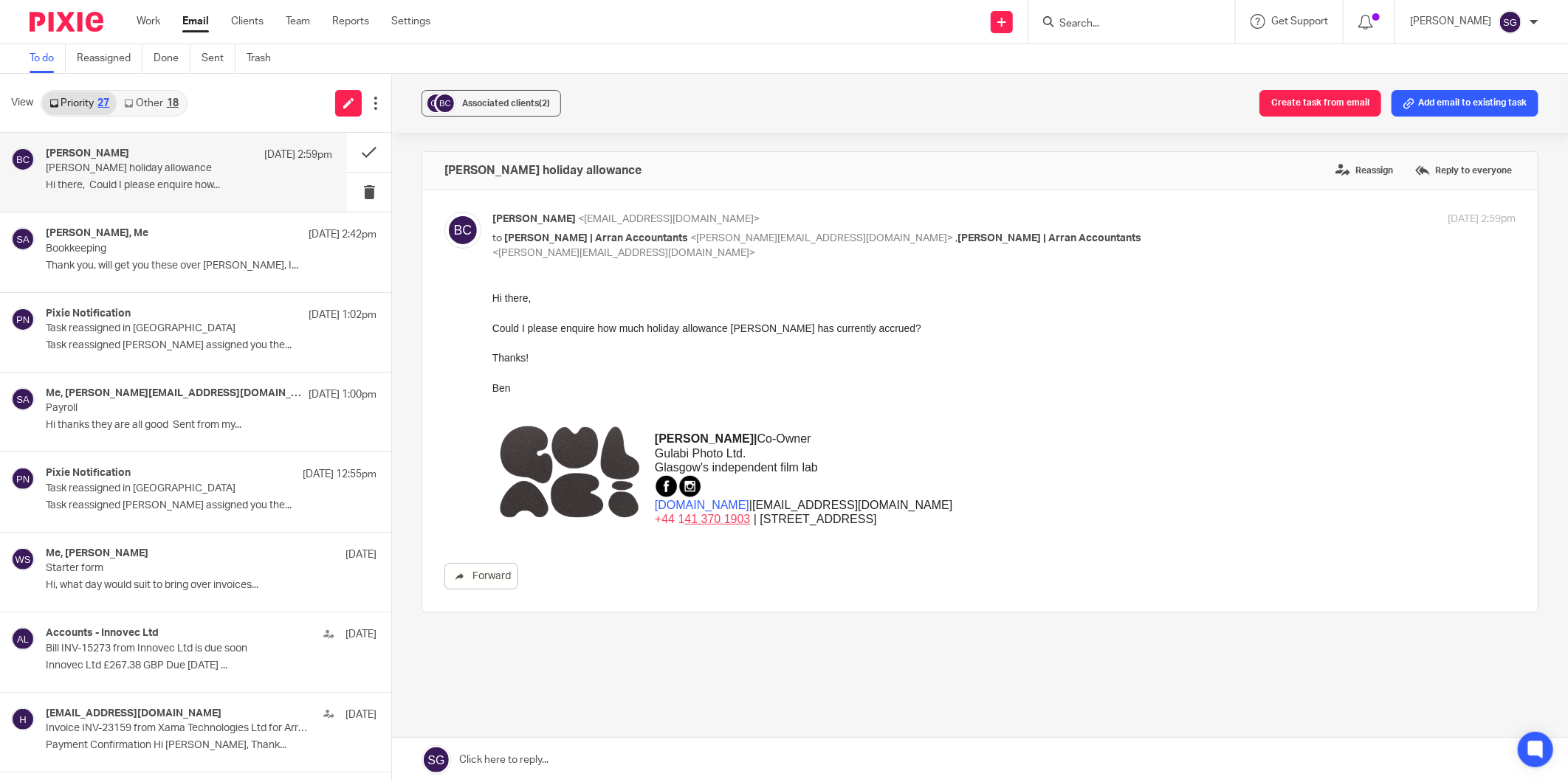
click at [812, 40] on div "Send new email Create task Add client Request signature Get Support Contact Sup…" at bounding box center [1010, 21] width 1115 height 44
drag, startPoint x: 800, startPoint y: 9, endPoint x: 713, endPoint y: 26, distance: 88.6
click at [799, 10] on div "Send new email Create task Add client Request signature Get Support Contact Sup…" at bounding box center [1010, 21] width 1115 height 44
click at [712, 16] on div "Send new email Create task Add client Request signature Get Support Contact Sup…" at bounding box center [1010, 21] width 1115 height 44
click at [191, 19] on link "Email" at bounding box center [195, 20] width 26 height 15
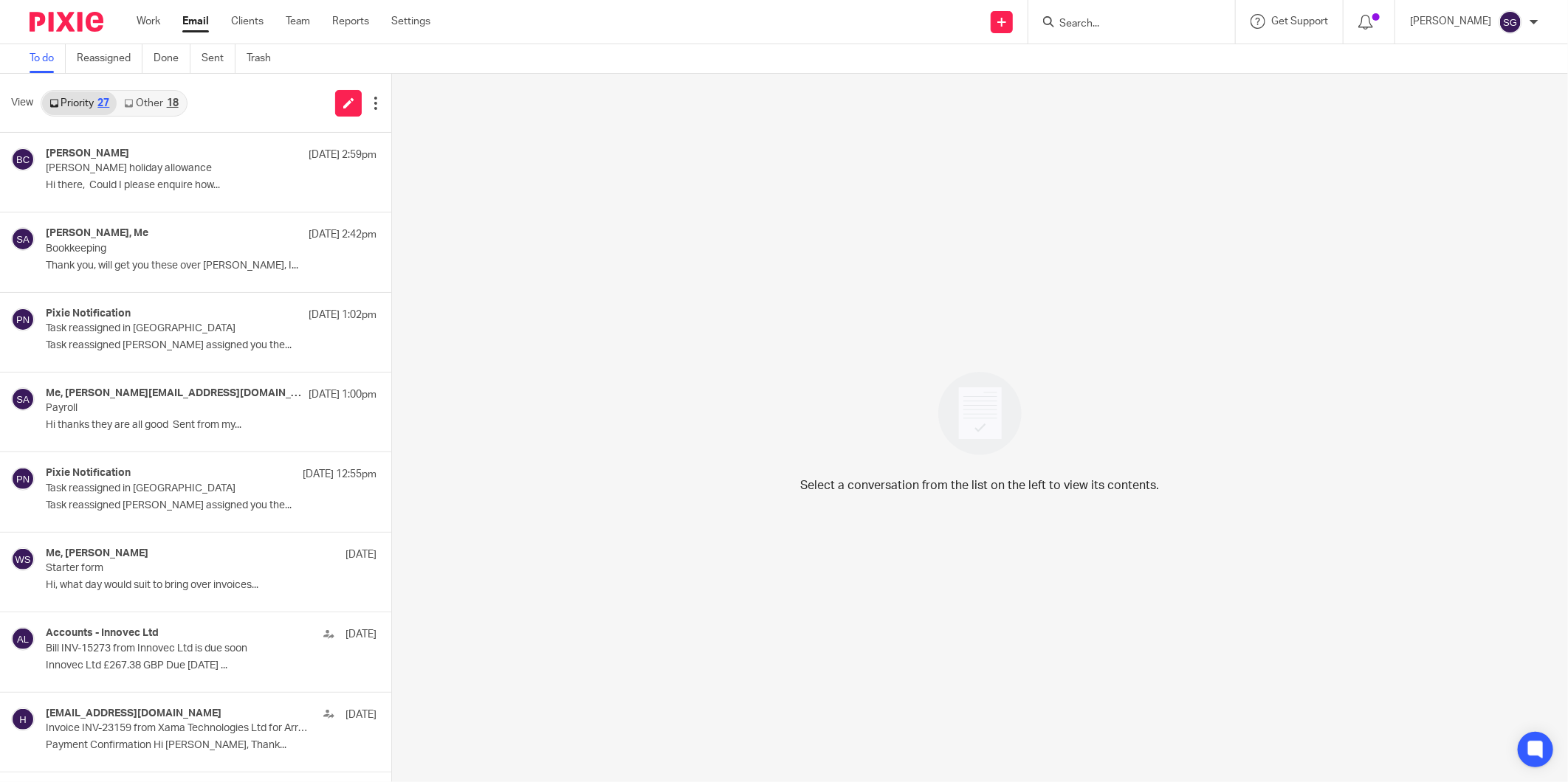
drag, startPoint x: 704, startPoint y: 19, endPoint x: 660, endPoint y: 9, distance: 45.1
click at [704, 18] on div "Send new email Create task Add client Request signature Get Support Contact Sup…" at bounding box center [1010, 21] width 1115 height 44
drag, startPoint x: 647, startPoint y: 1, endPoint x: 513, endPoint y: 35, distance: 138.2
click at [636, 8] on div "Send new email Create task Add client Request signature Get Support Contact Sup…" at bounding box center [1010, 21] width 1115 height 44
click at [142, 19] on link "Work" at bounding box center [148, 20] width 23 height 15
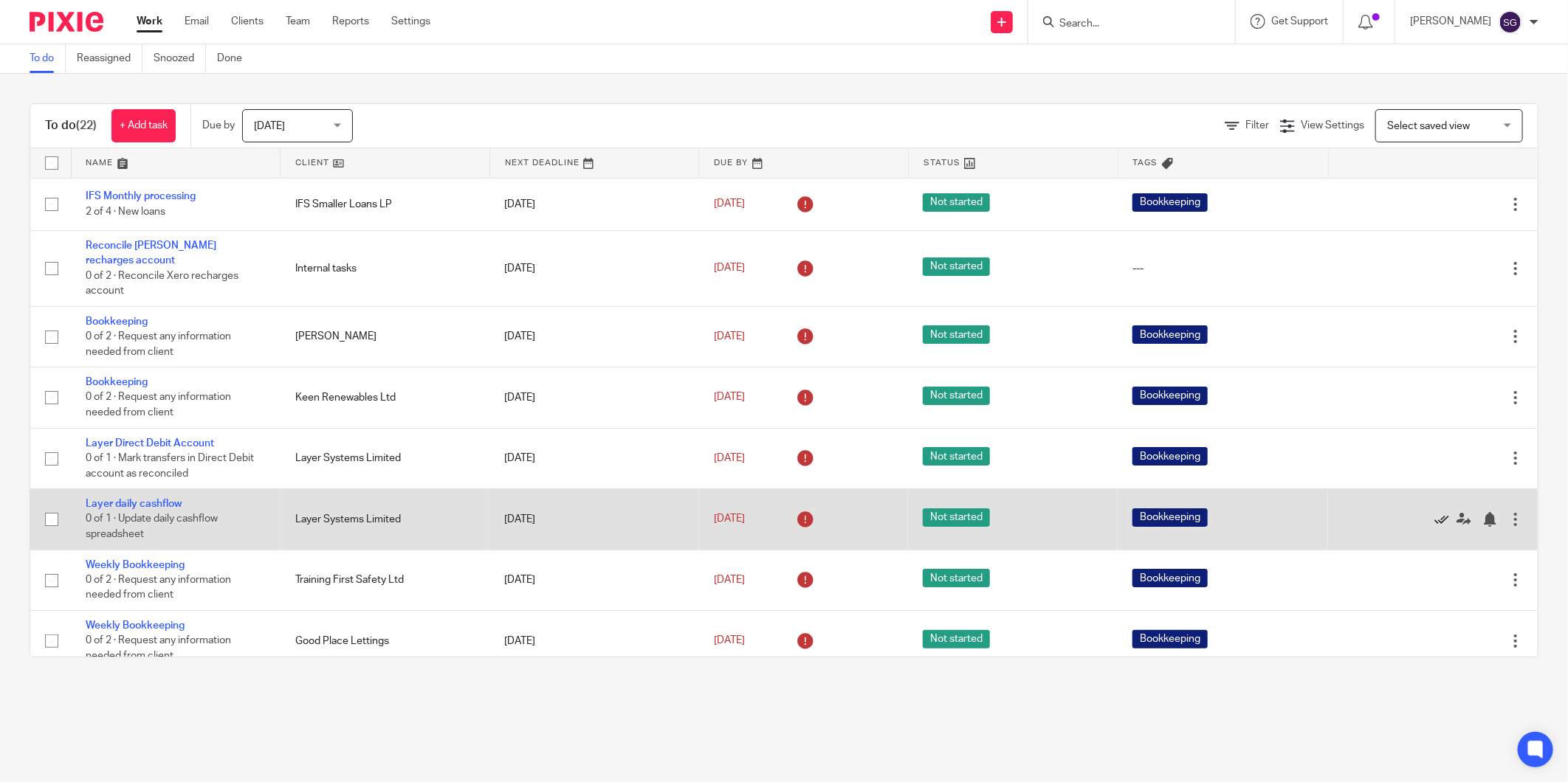
click at [1435, 512] on icon at bounding box center [1441, 519] width 15 height 15
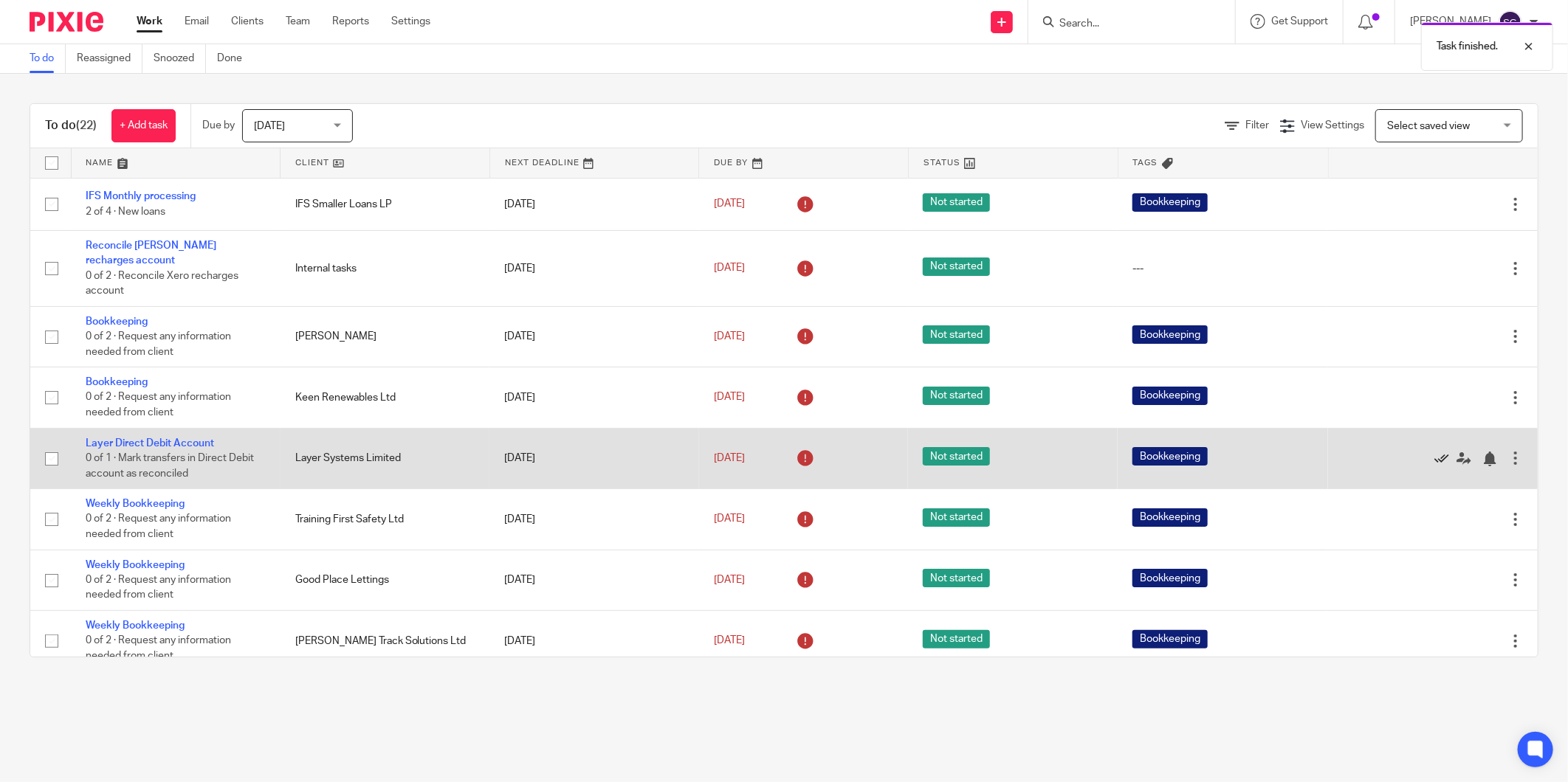
click at [1435, 452] on icon at bounding box center [1441, 459] width 15 height 15
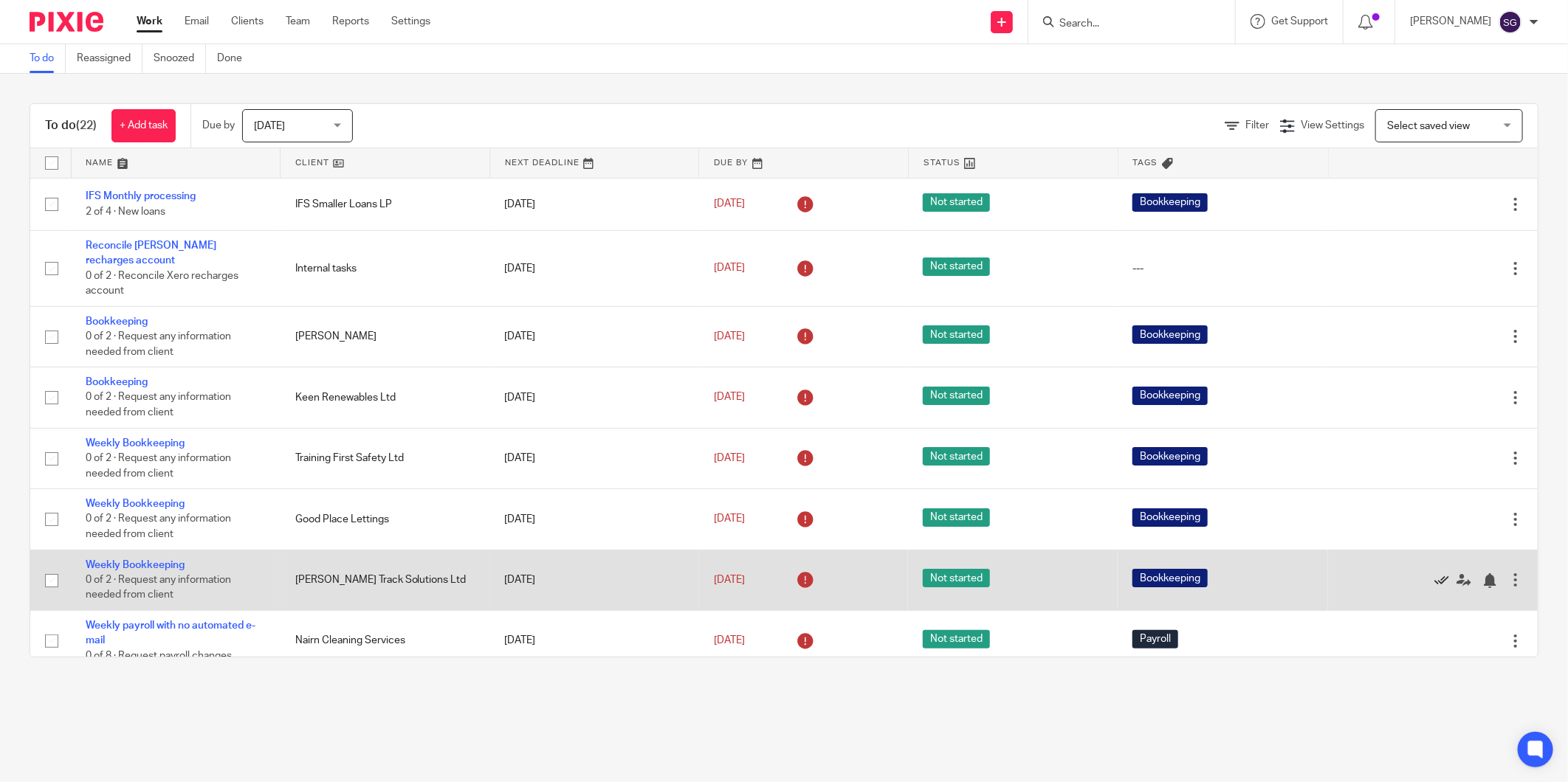
click at [1435, 574] on icon at bounding box center [1441, 580] width 15 height 15
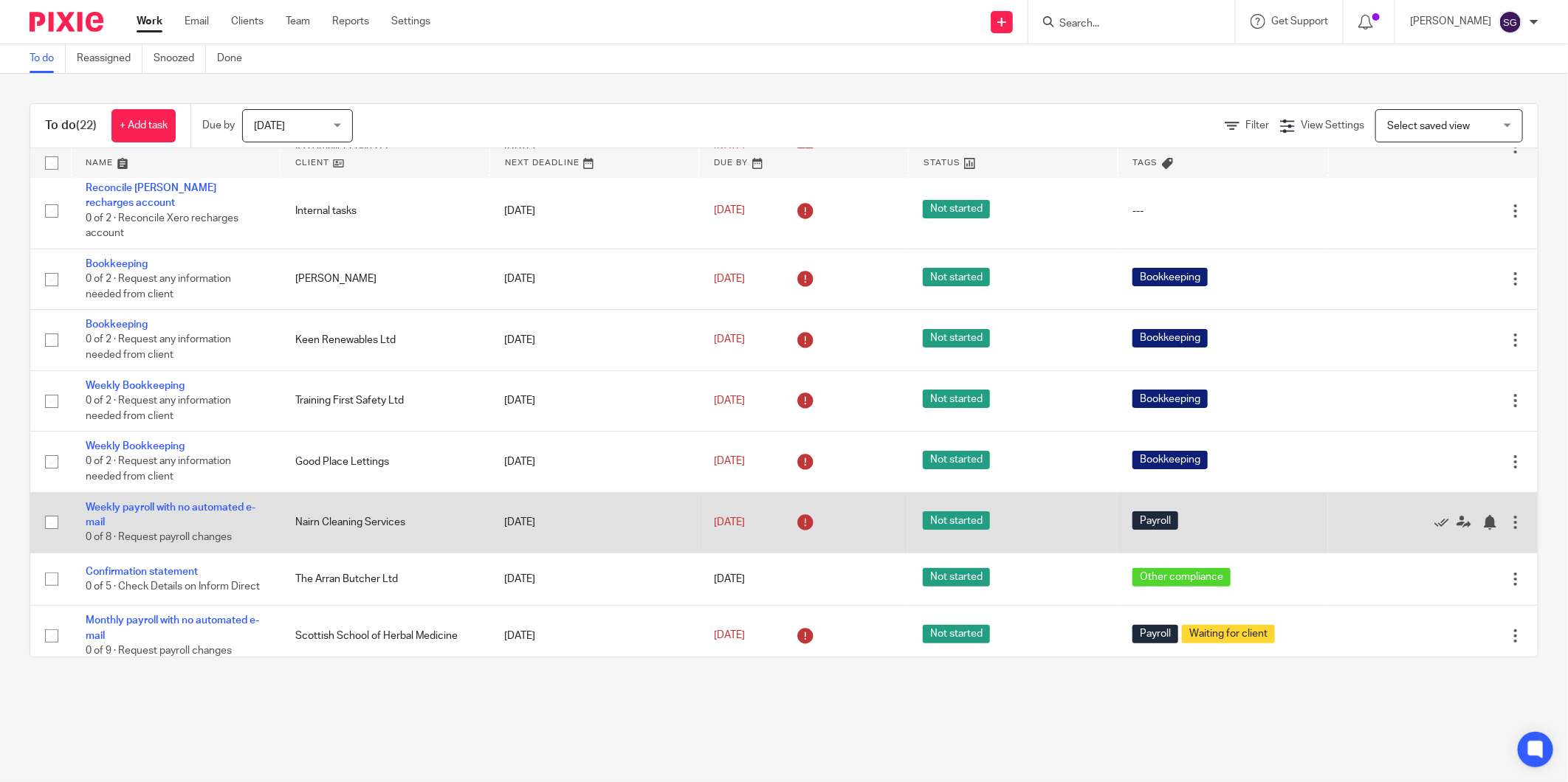
scroll to position [82, 0]
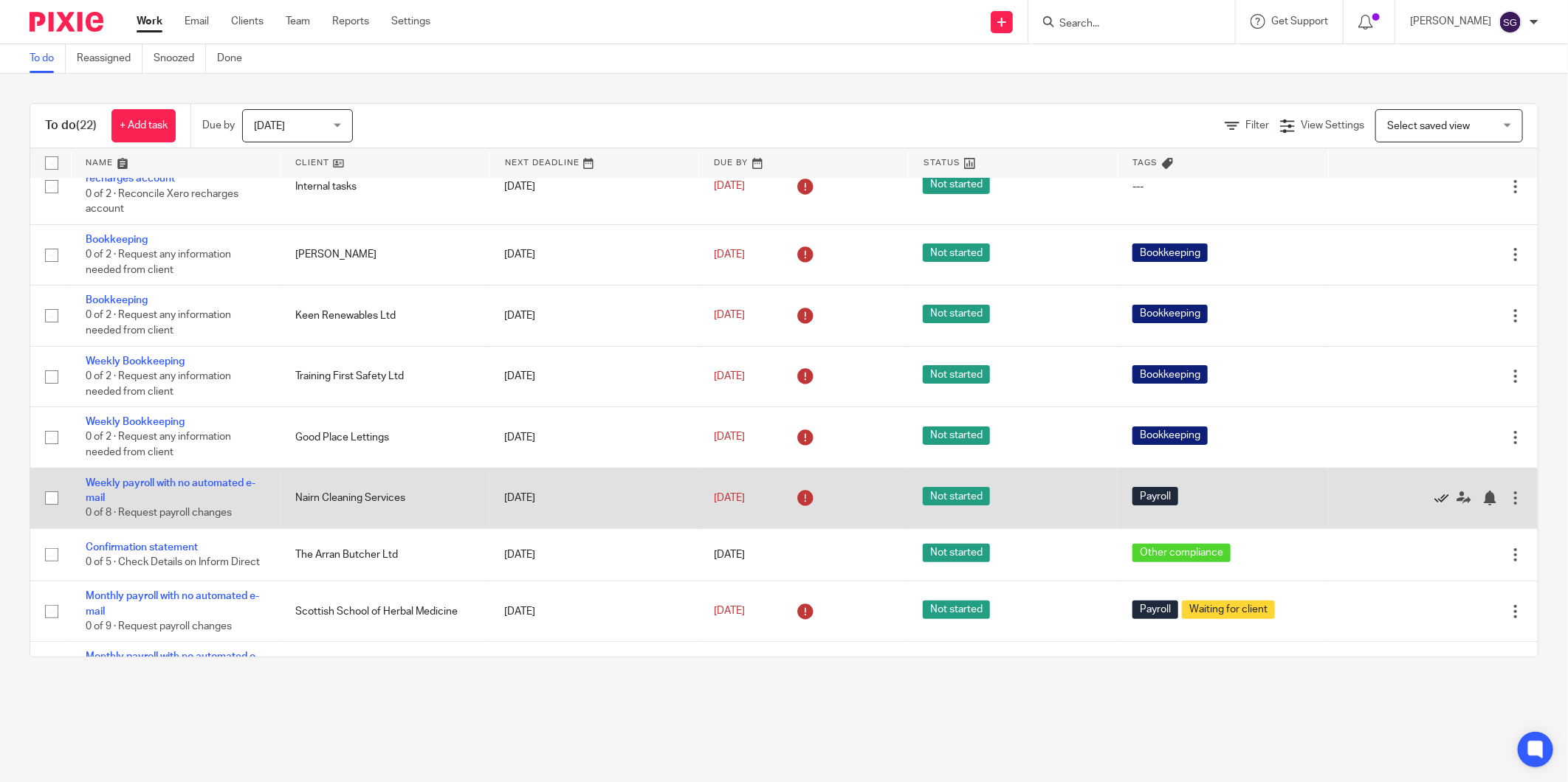
click at [1435, 491] on icon at bounding box center [1441, 498] width 15 height 15
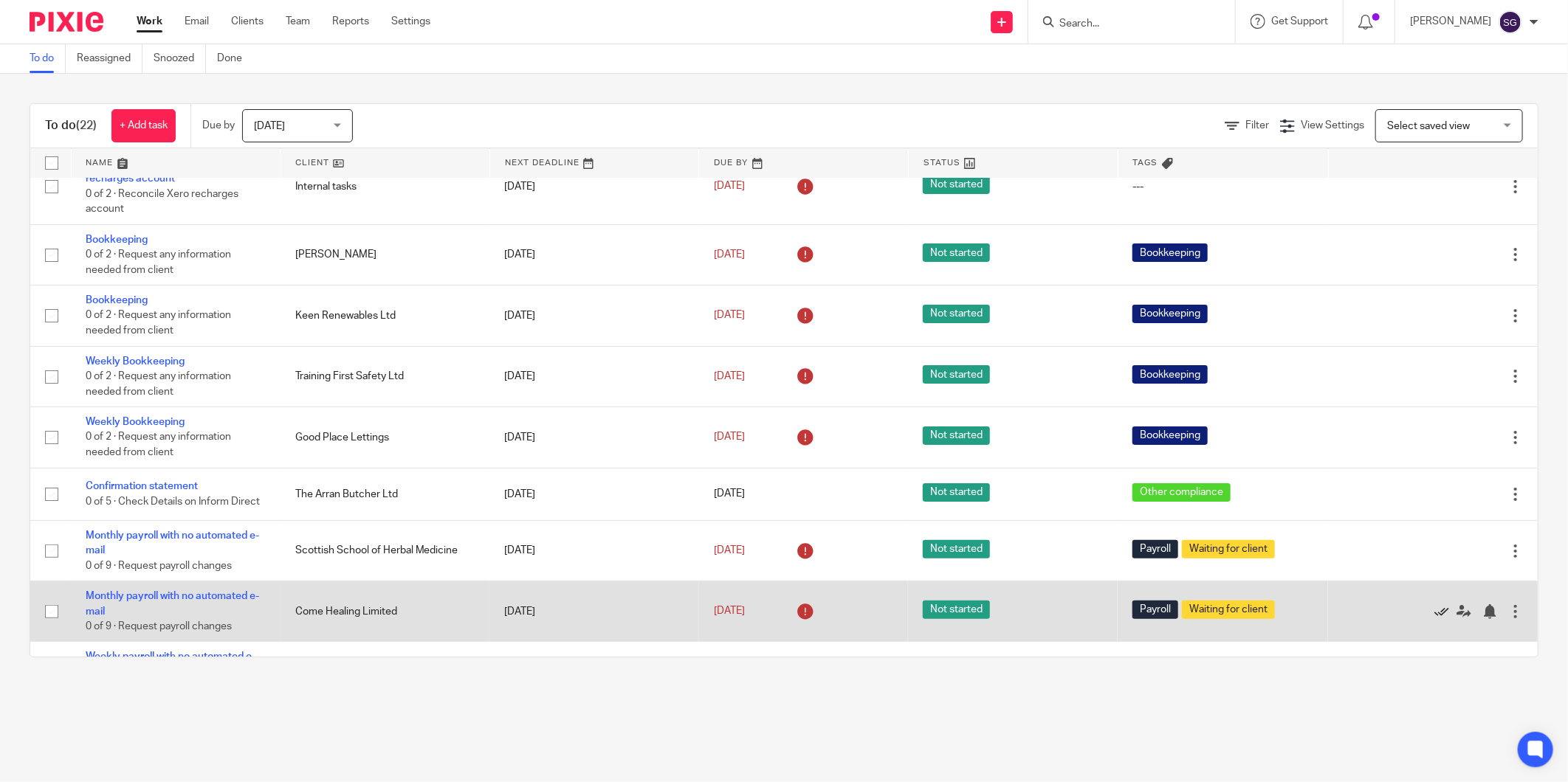
click at [1435, 611] on icon at bounding box center [1441, 612] width 15 height 15
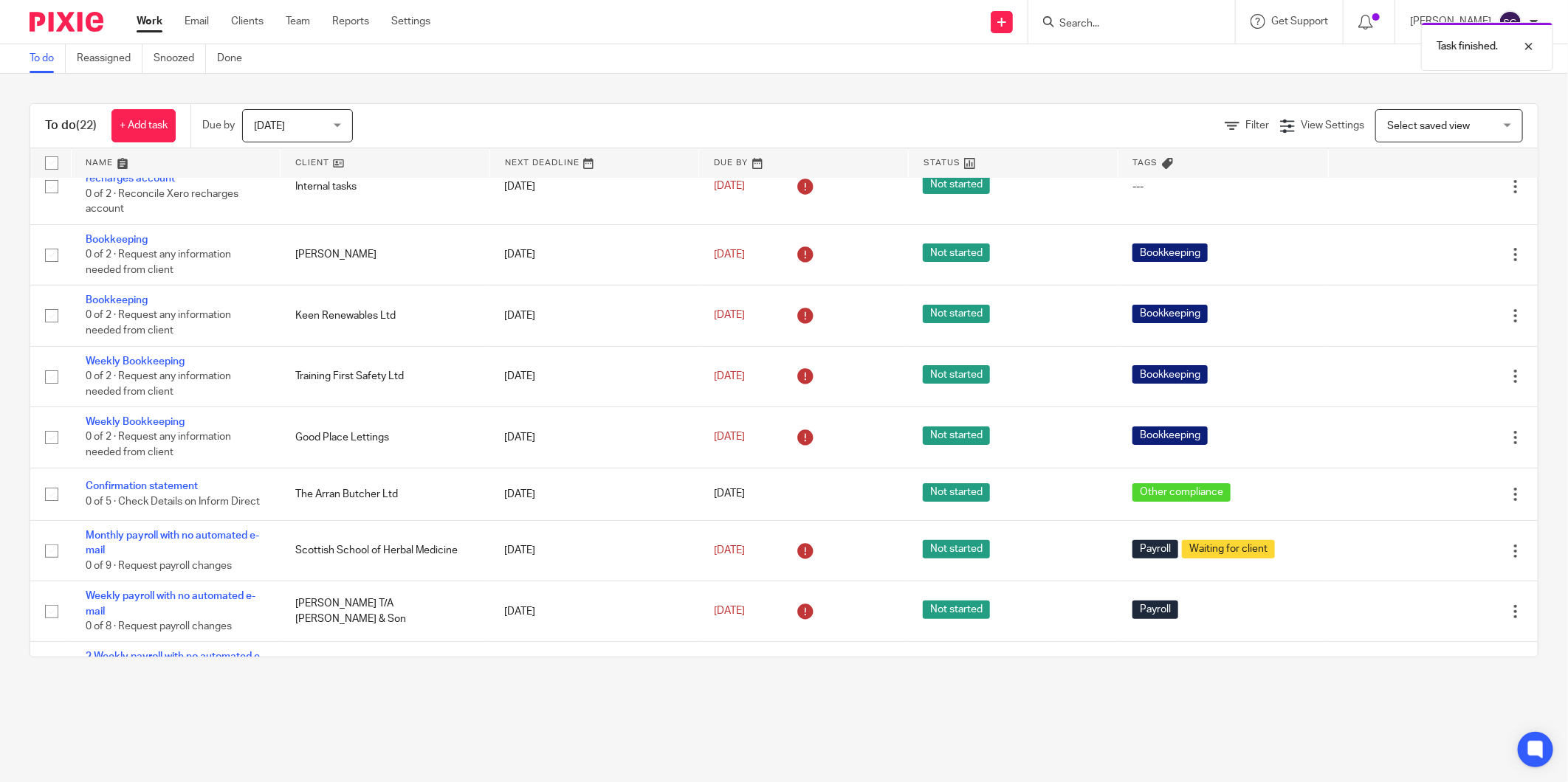
scroll to position [245, 0]
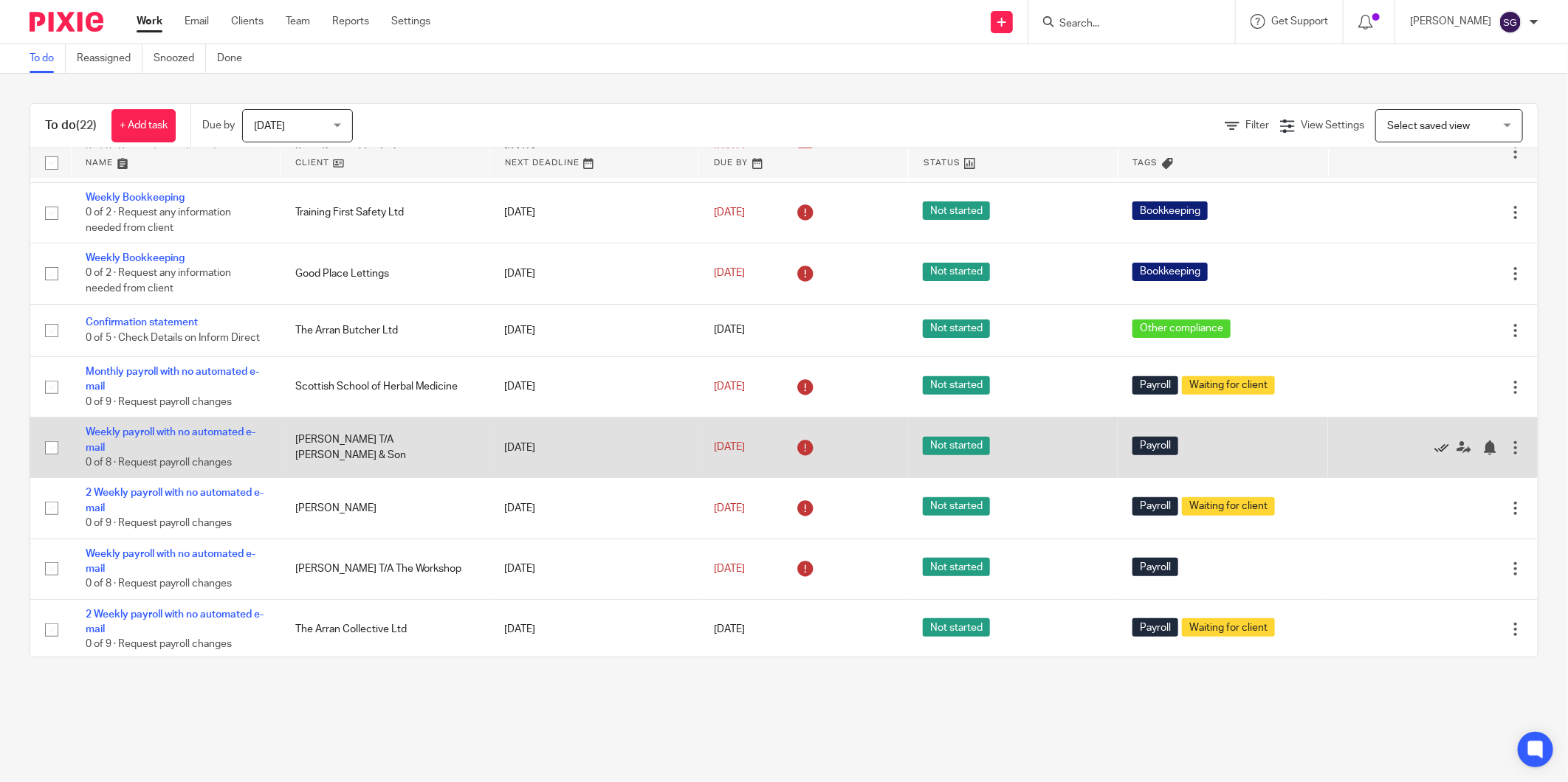
click at [1435, 447] on icon at bounding box center [1441, 447] width 15 height 15
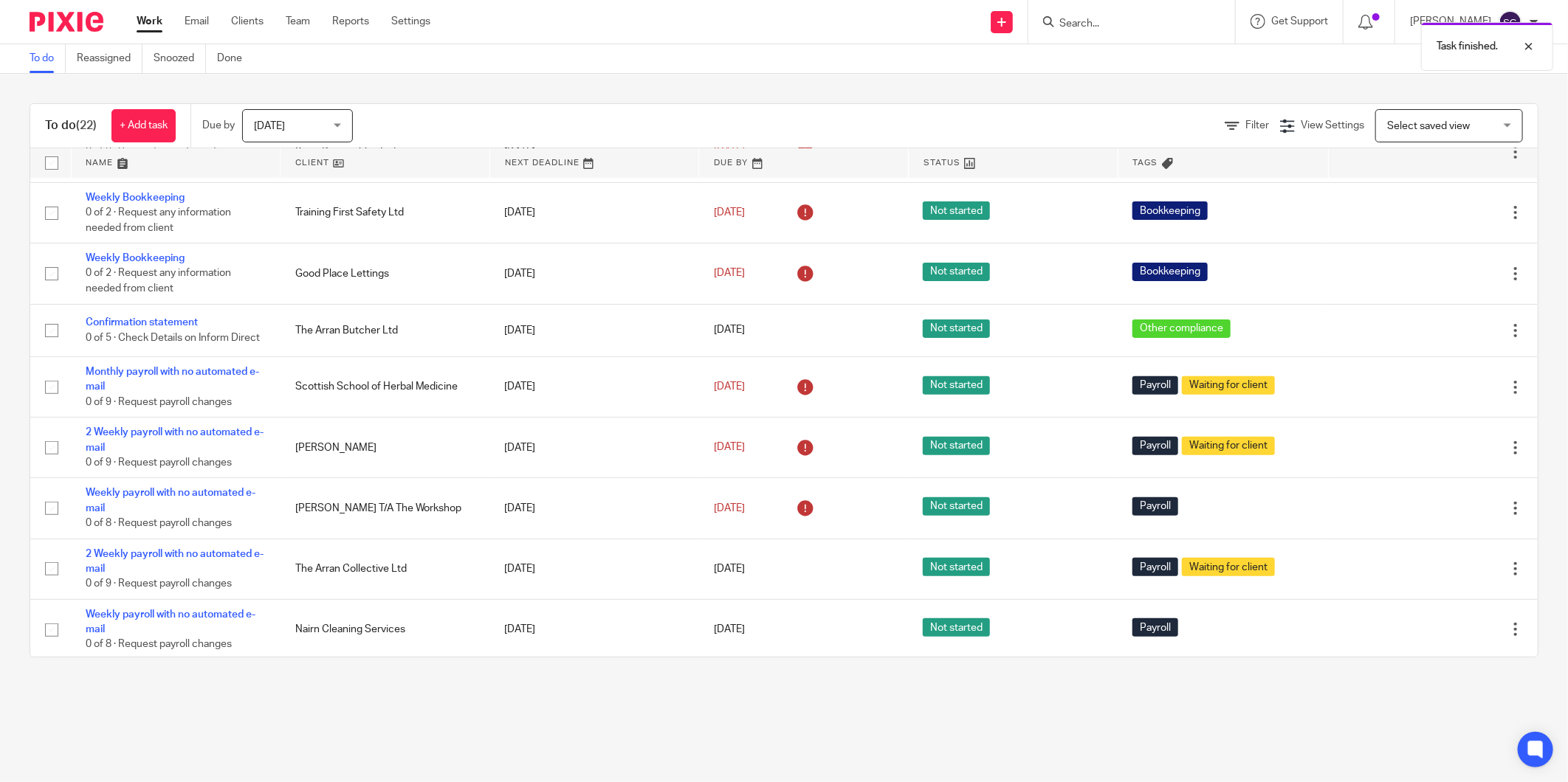
click at [1435, 447] on icon at bounding box center [1441, 447] width 15 height 15
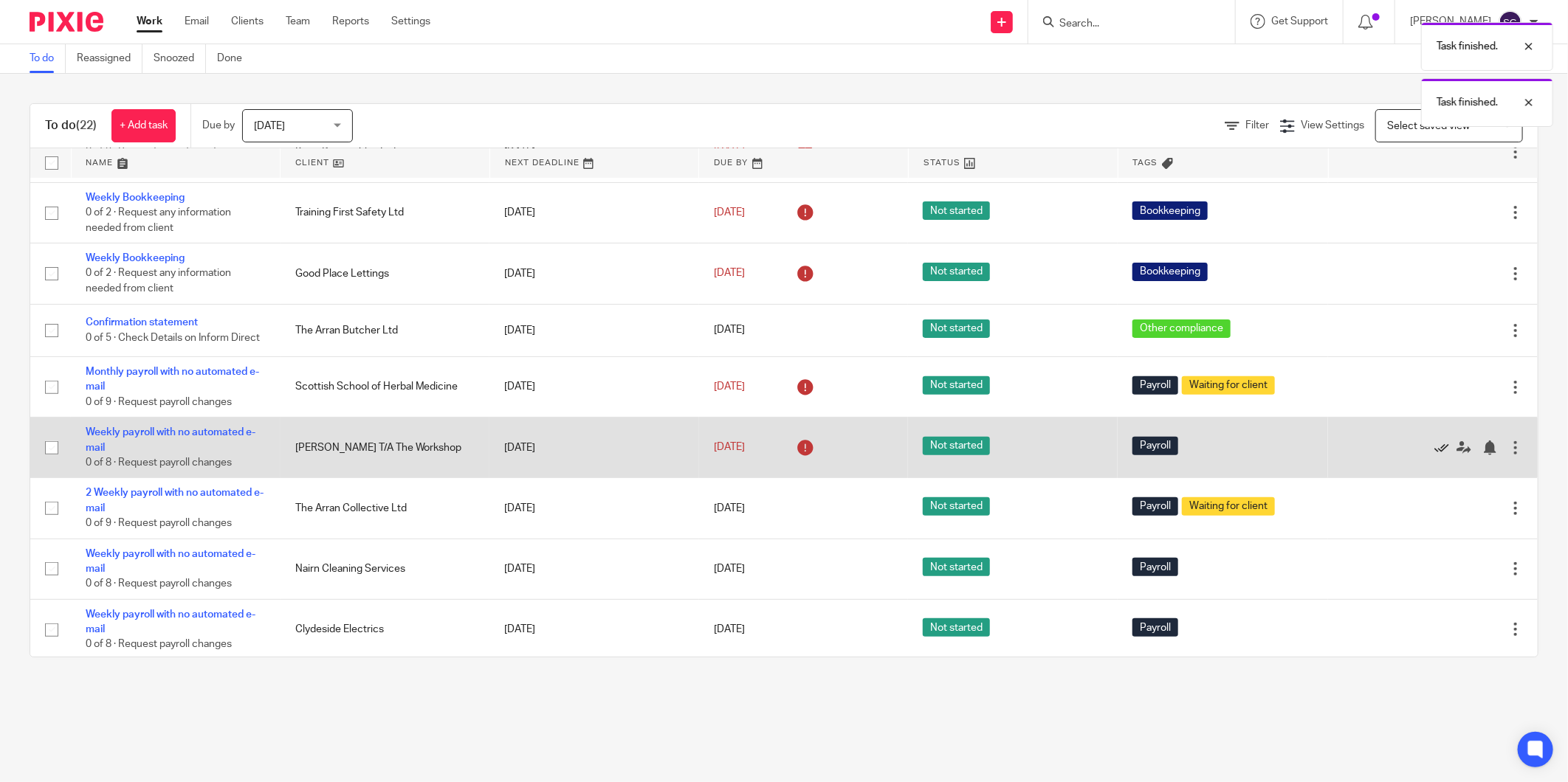
click at [1435, 445] on icon at bounding box center [1441, 447] width 15 height 15
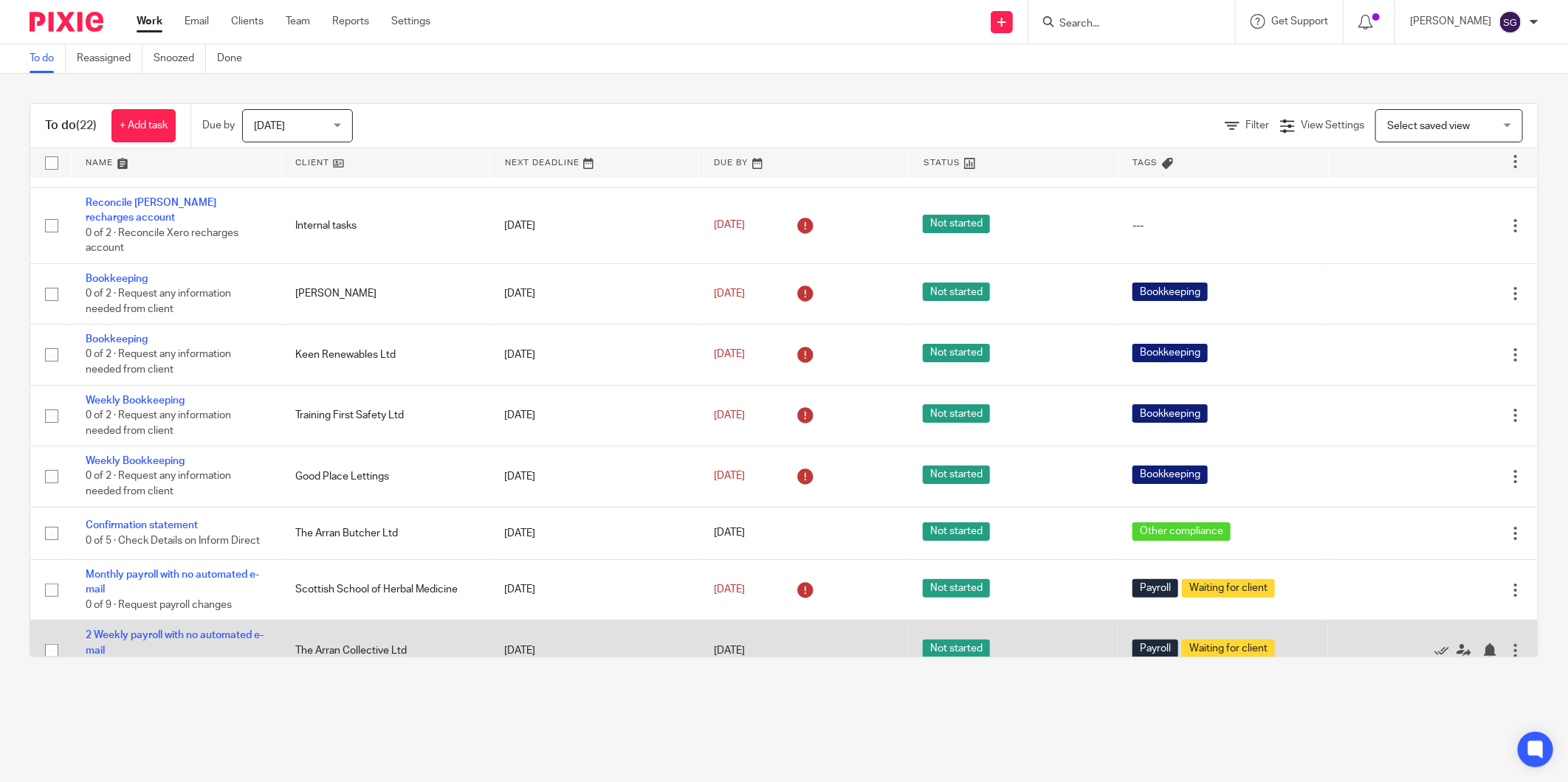
scroll to position [0, 0]
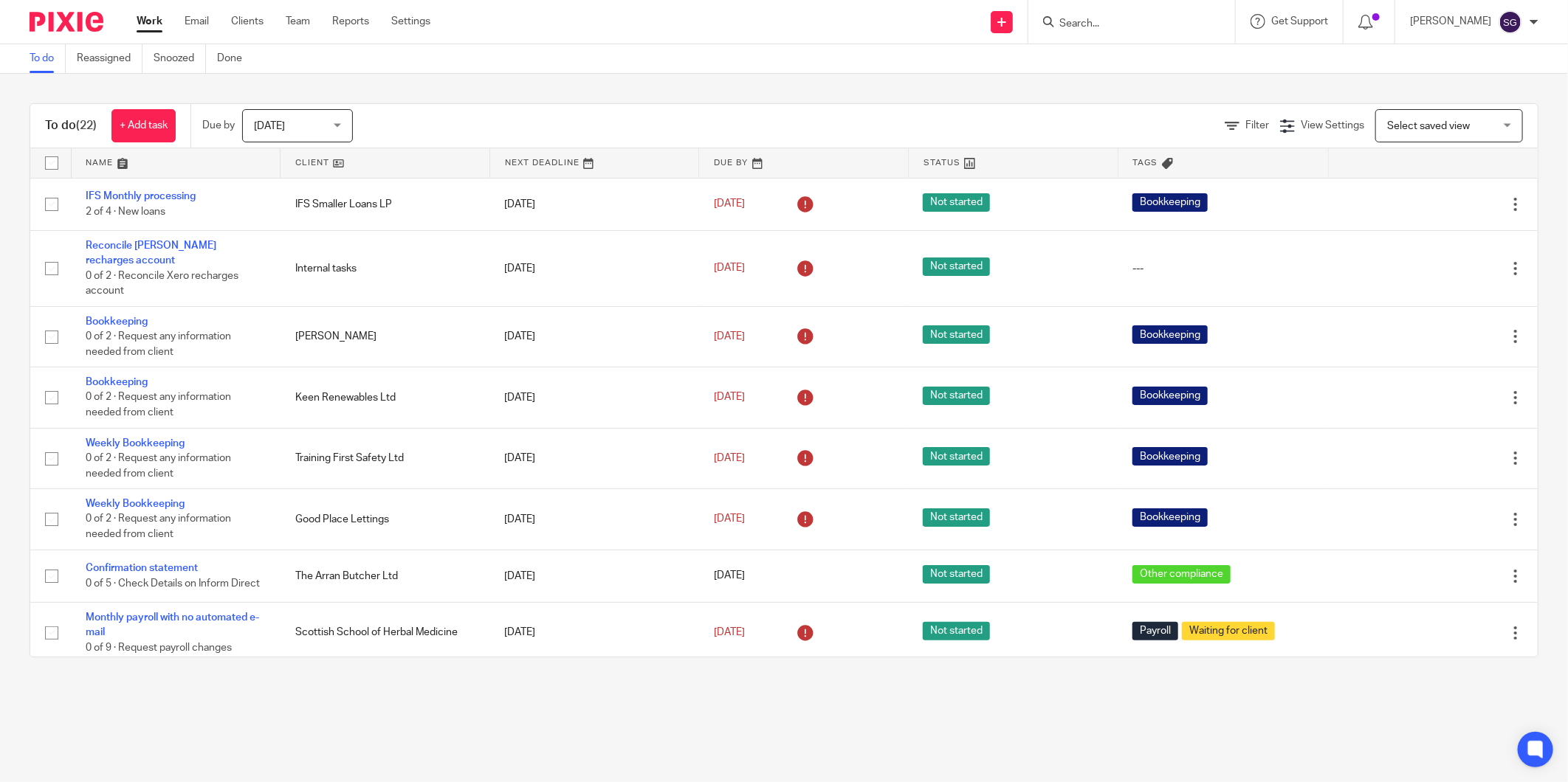
click at [592, 28] on div "Send new email Create task Add client Request signature Get Support Contact Sup…" at bounding box center [1010, 21] width 1115 height 44
